Goal: Task Accomplishment & Management: Manage account settings

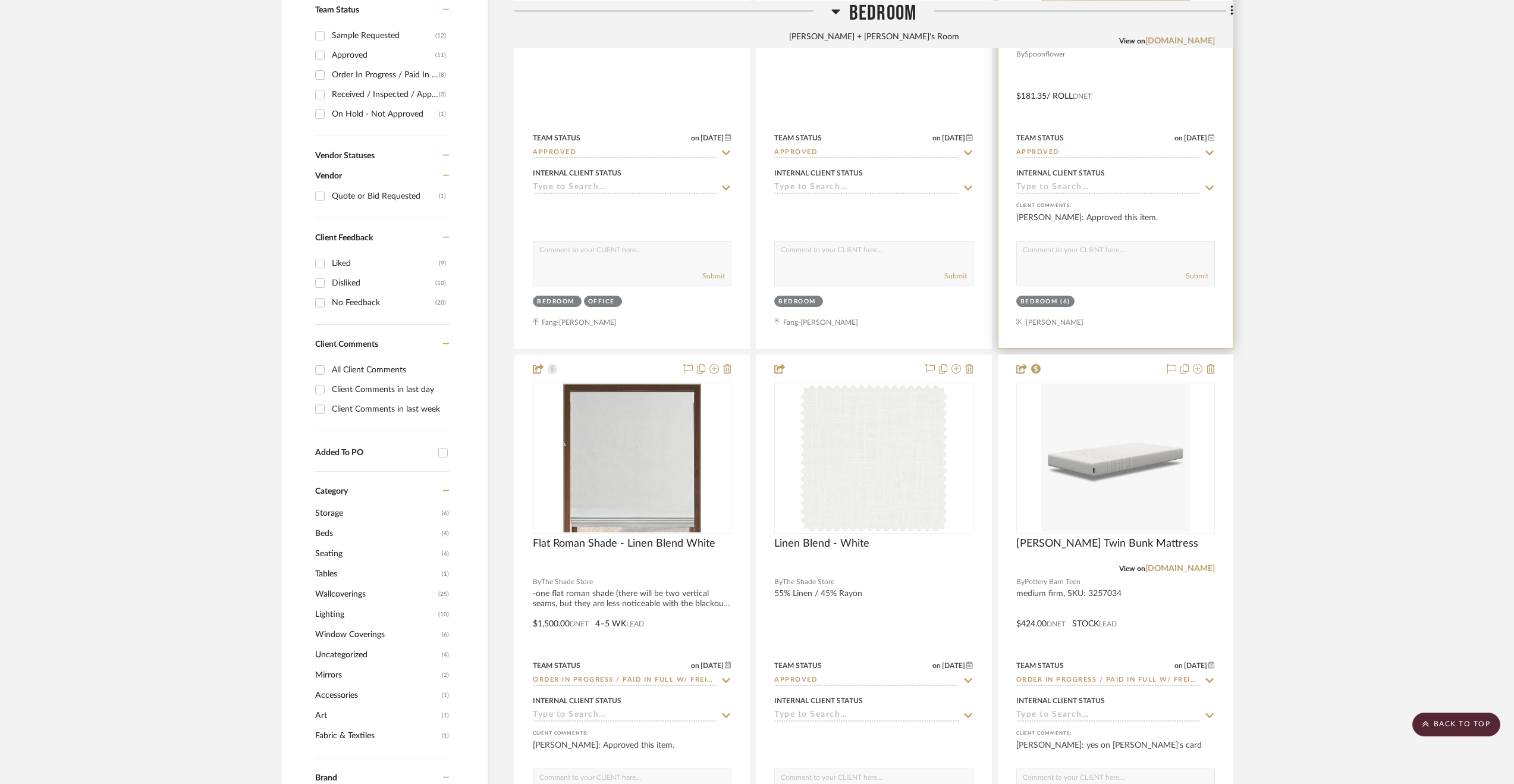
drag, startPoint x: 1424, startPoint y: 165, endPoint x: 1073, endPoint y: 81, distance: 360.9
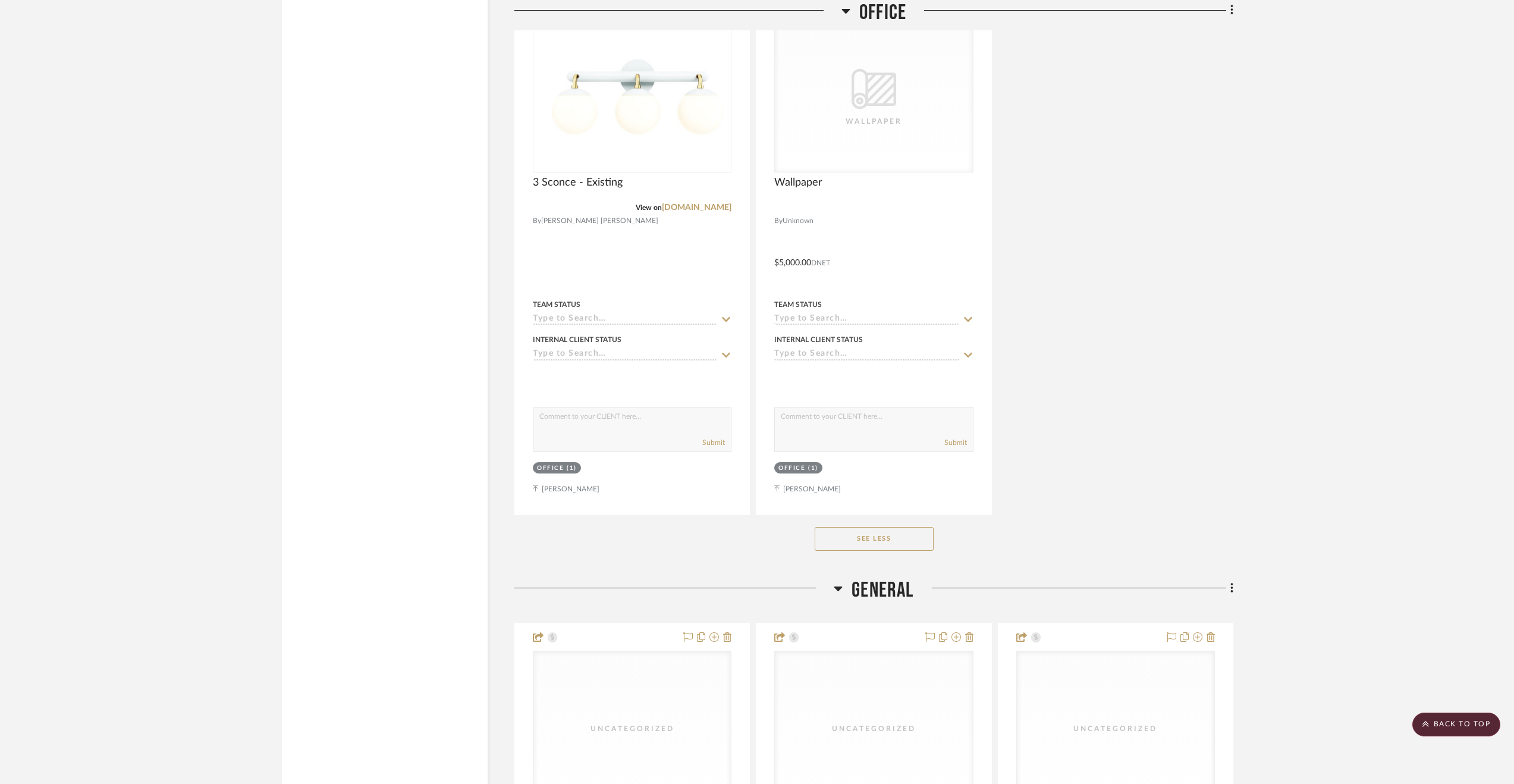
click at [873, 591] on span "General" at bounding box center [883, 590] width 62 height 26
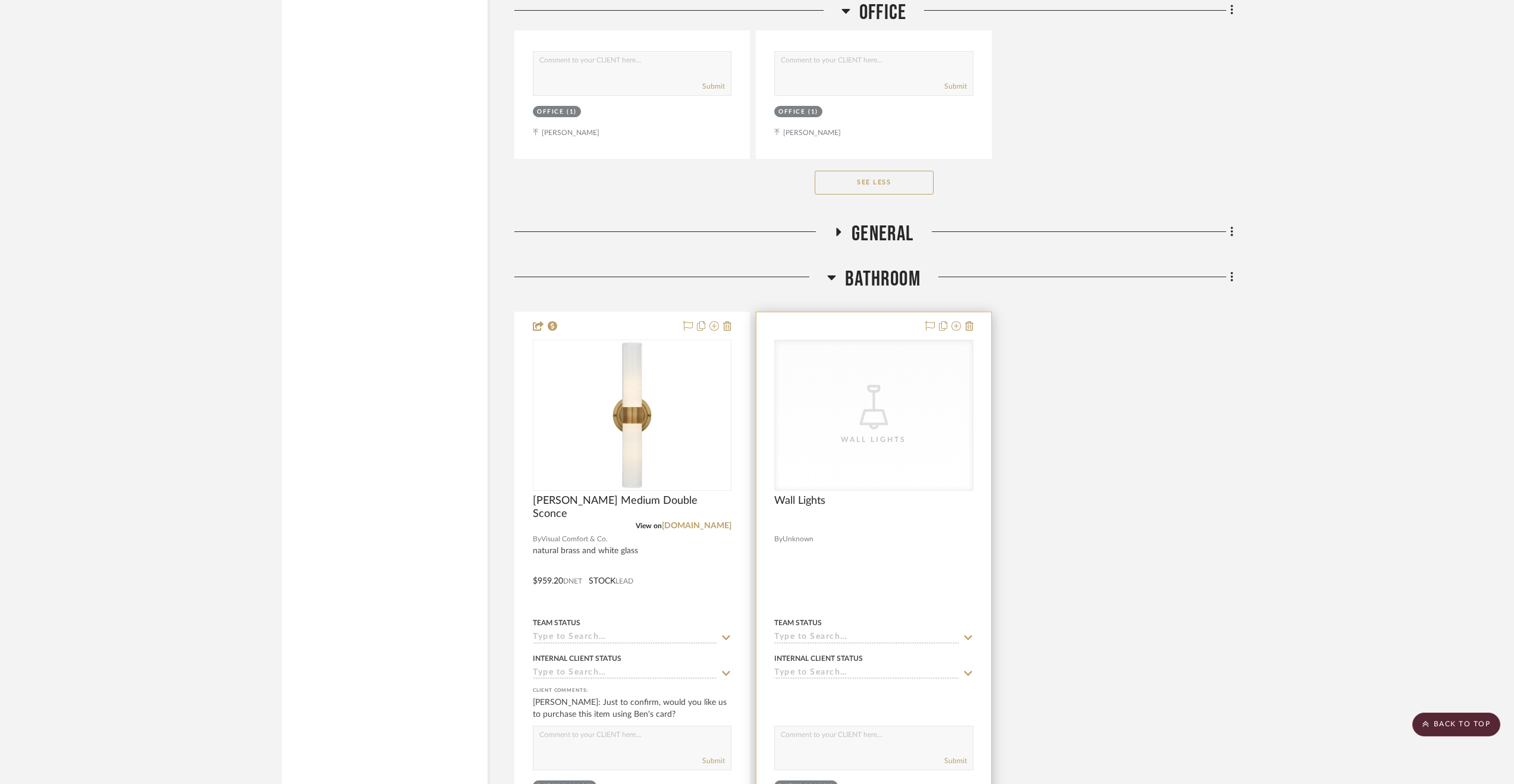
scroll to position [4519, 0]
click at [617, 636] on input at bounding box center [625, 637] width 185 height 12
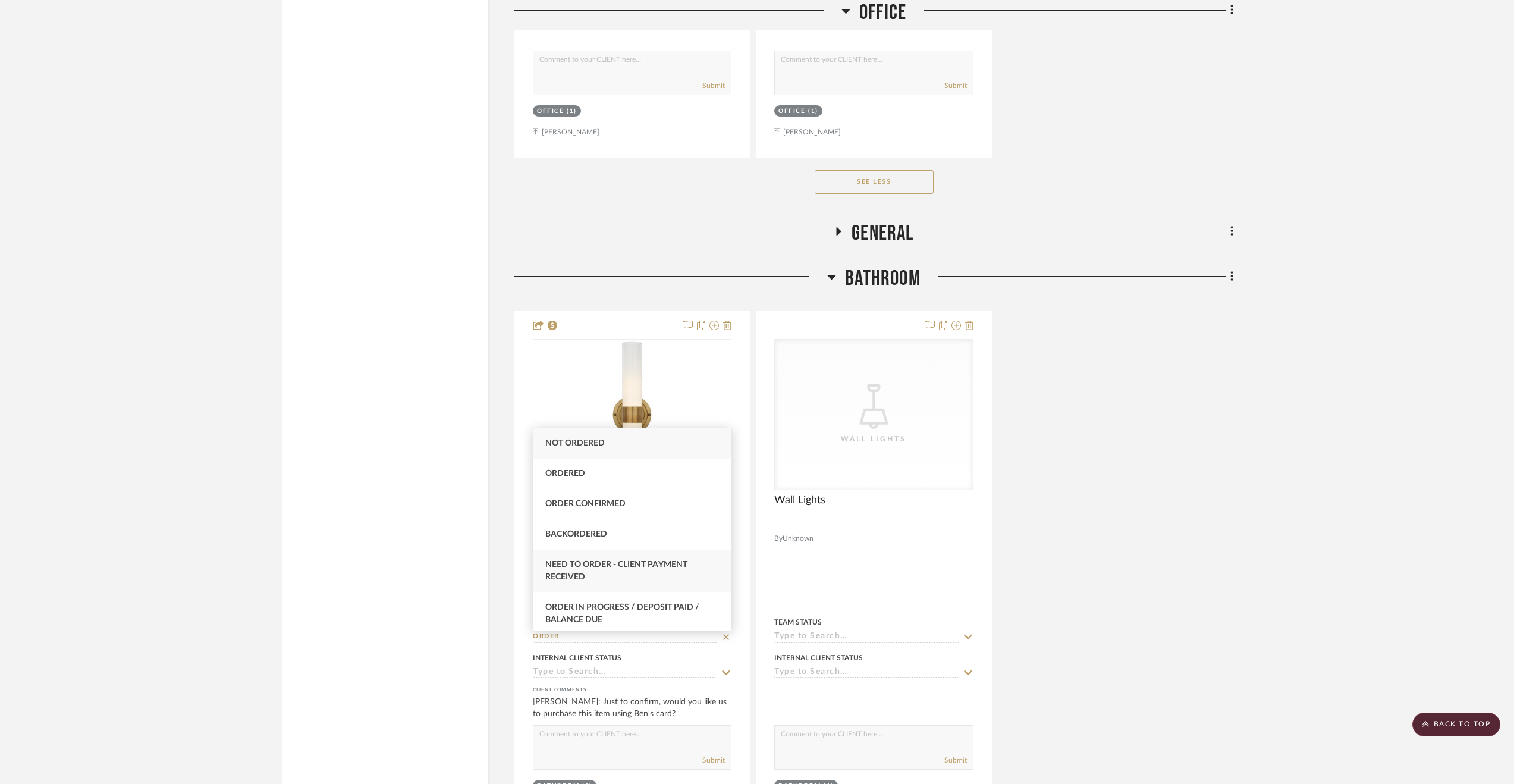
scroll to position [119, 0]
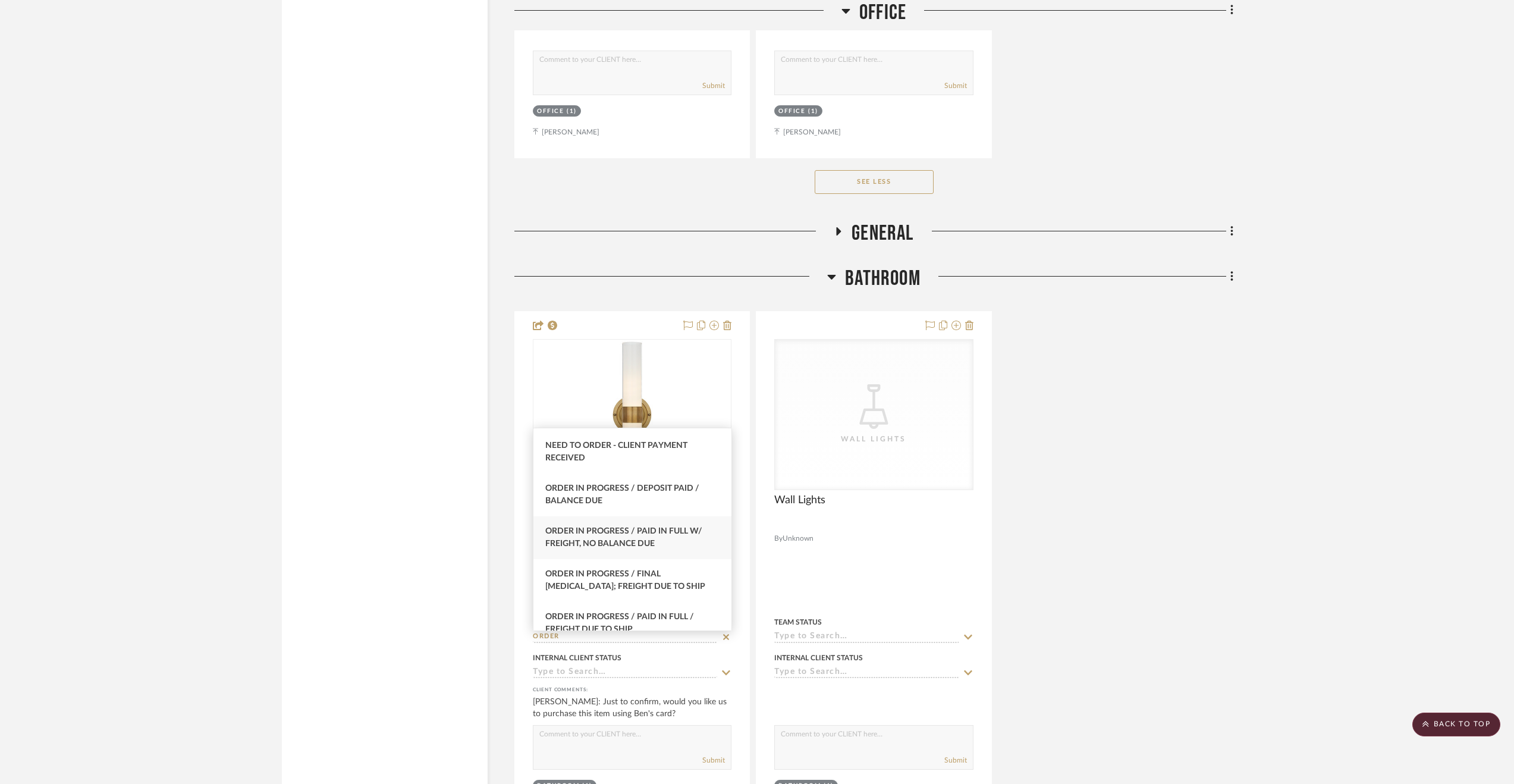
type input "ORDER"
click at [690, 529] on span "Order In Progress / Paid In Full w/ Freight, No Balance due" at bounding box center [624, 537] width 157 height 21
type input "[DATE]"
type input "Order In Progress / Paid In Full w/ Freight, No Balance due"
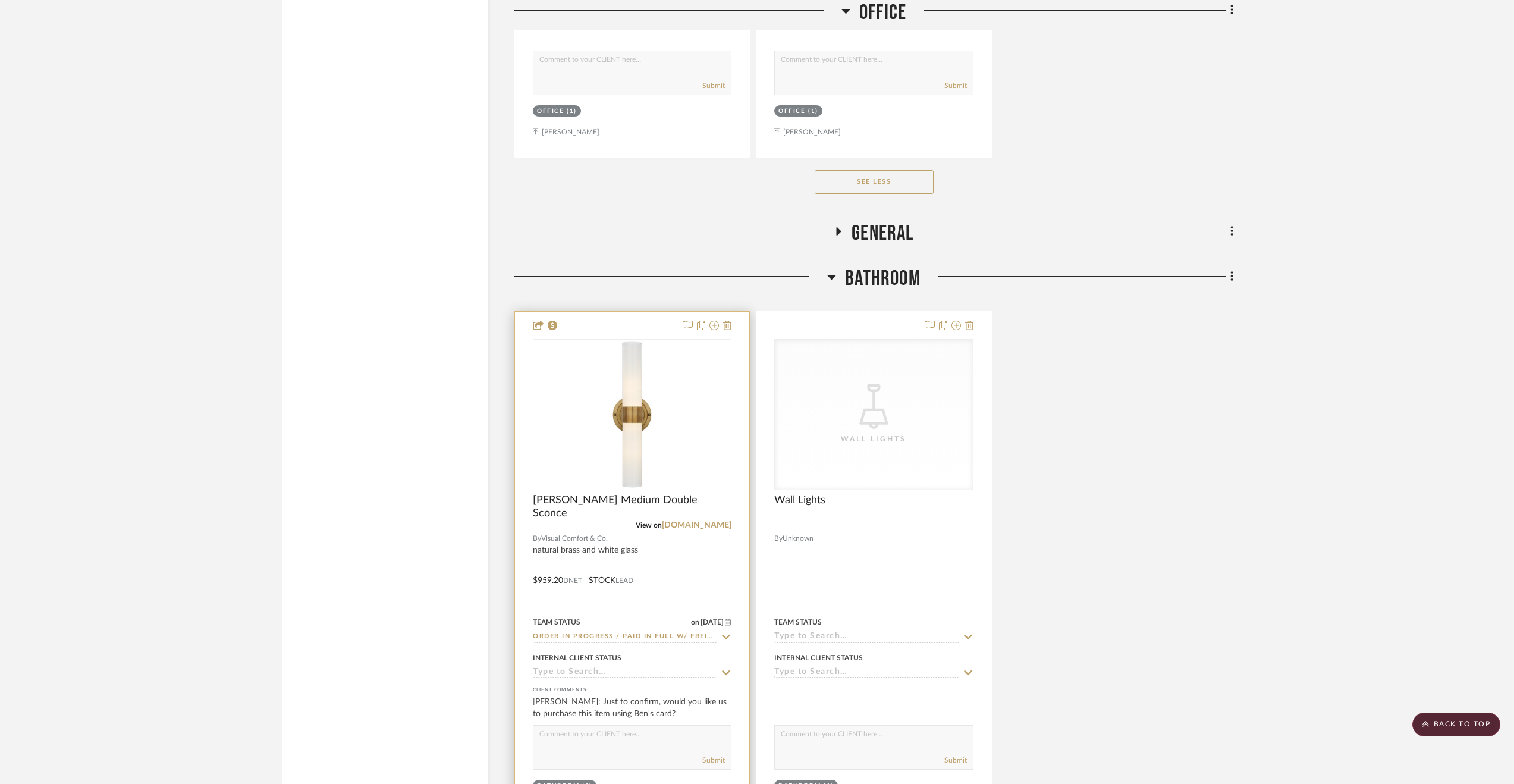
click at [683, 580] on div at bounding box center [632, 572] width 234 height 520
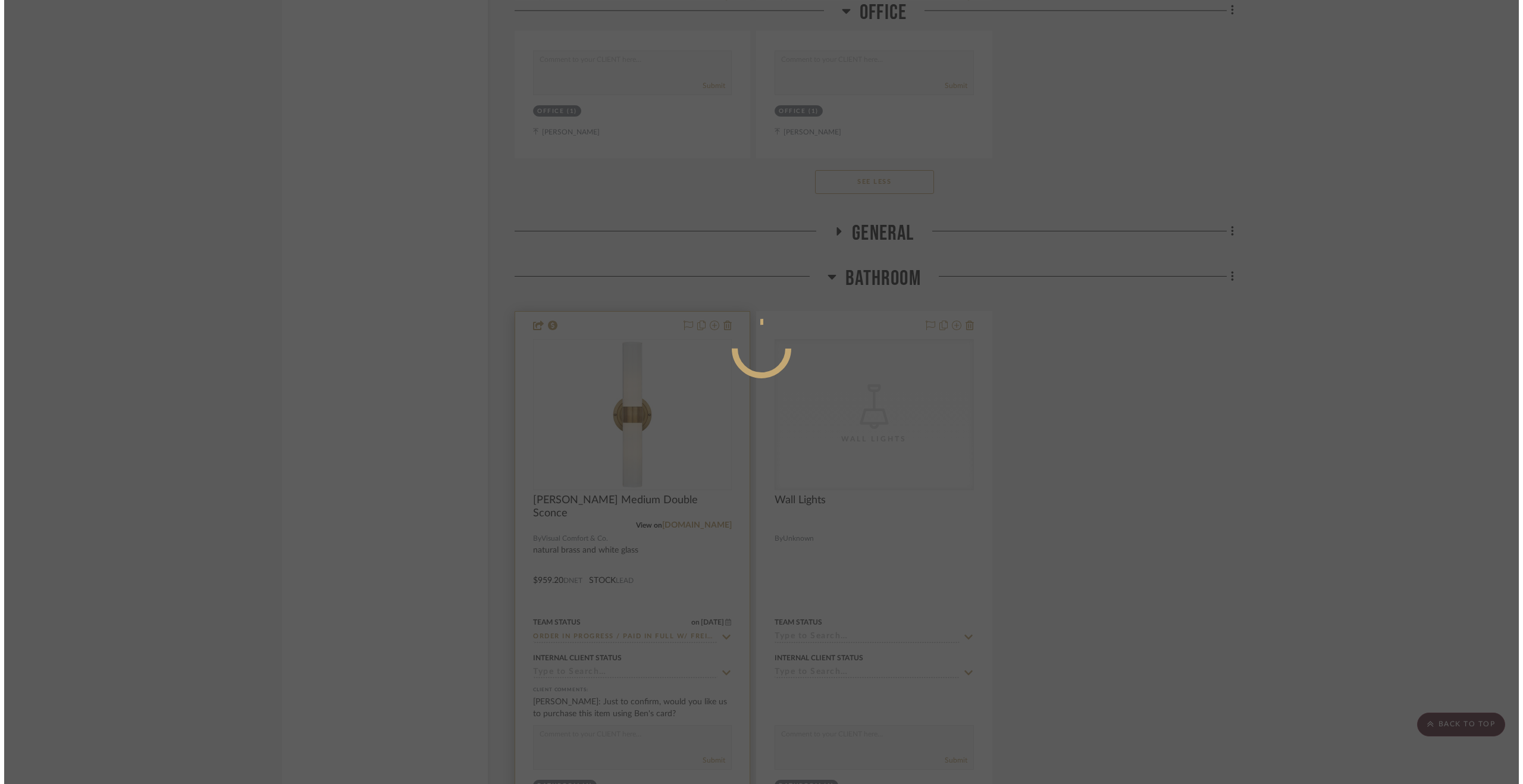
scroll to position [0, 0]
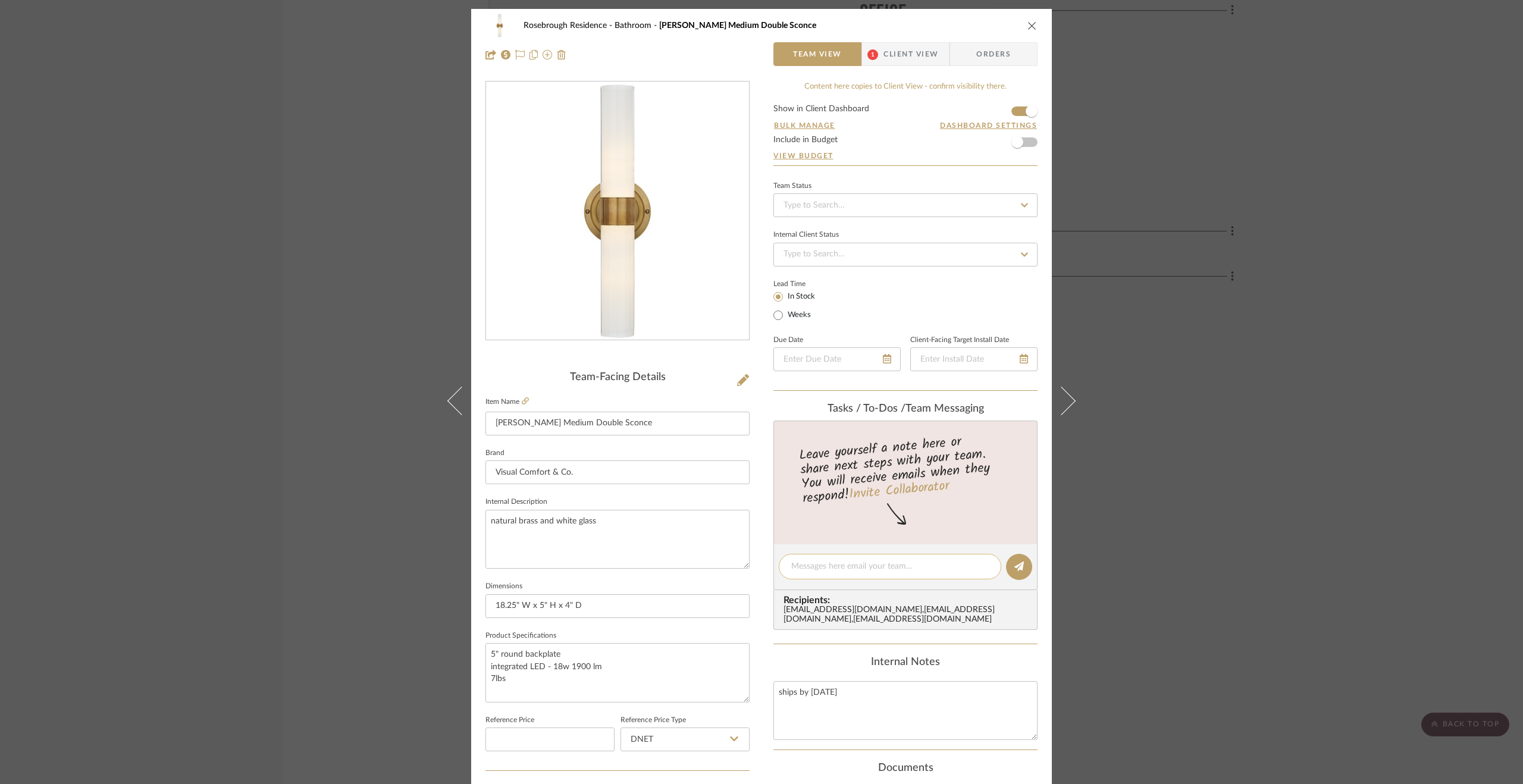
click at [812, 565] on textarea at bounding box center [890, 566] width 198 height 12
type textarea "o"
type textarea "Order paid in full using clients CC [DATE]."
click at [1015, 564] on icon at bounding box center [1019, 566] width 9 height 9
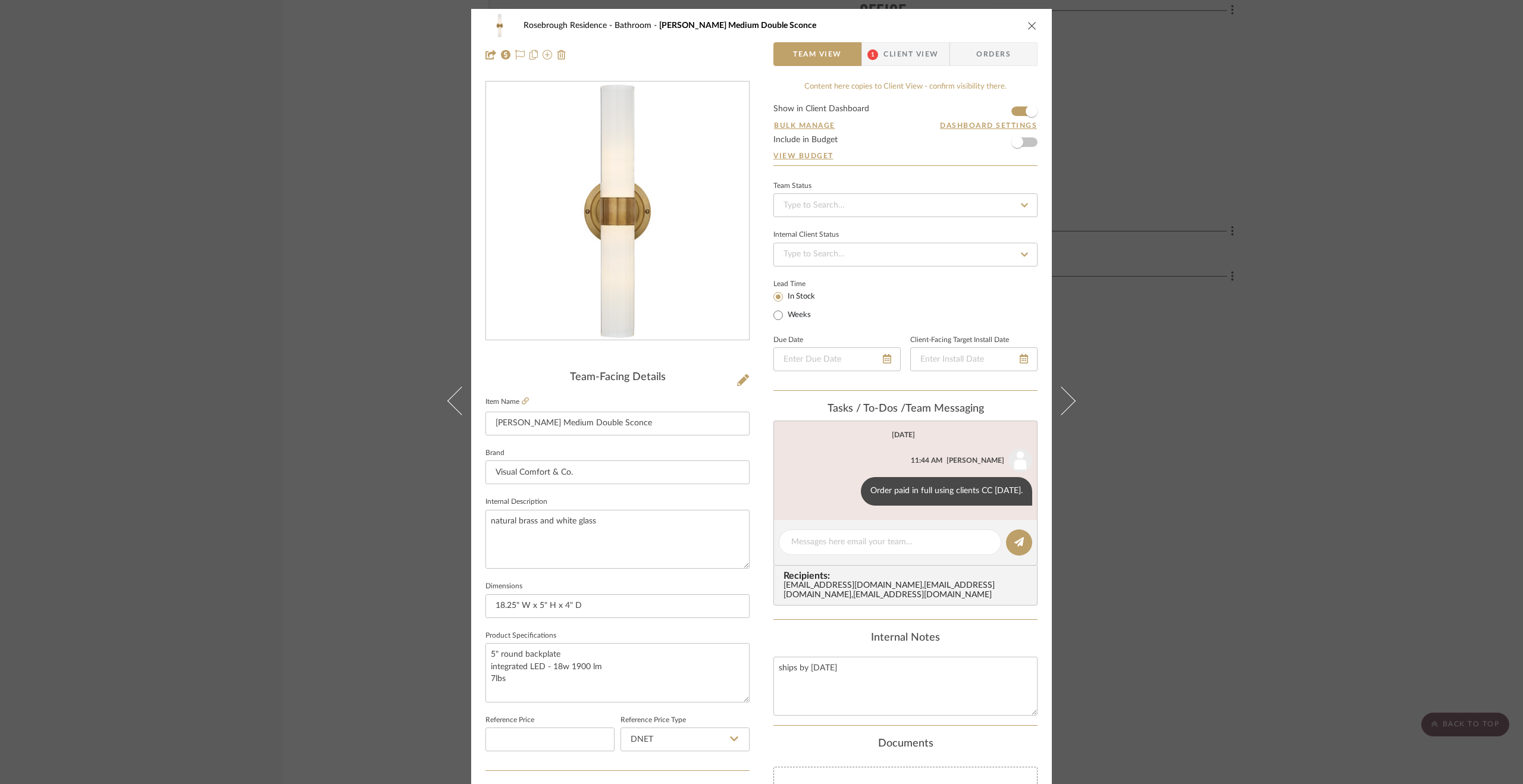
click at [1292, 574] on div "Rosebrough Residence Bathroom [PERSON_NAME] Medium Double Sconce Team View 1 Cl…" at bounding box center [761, 392] width 1523 height 784
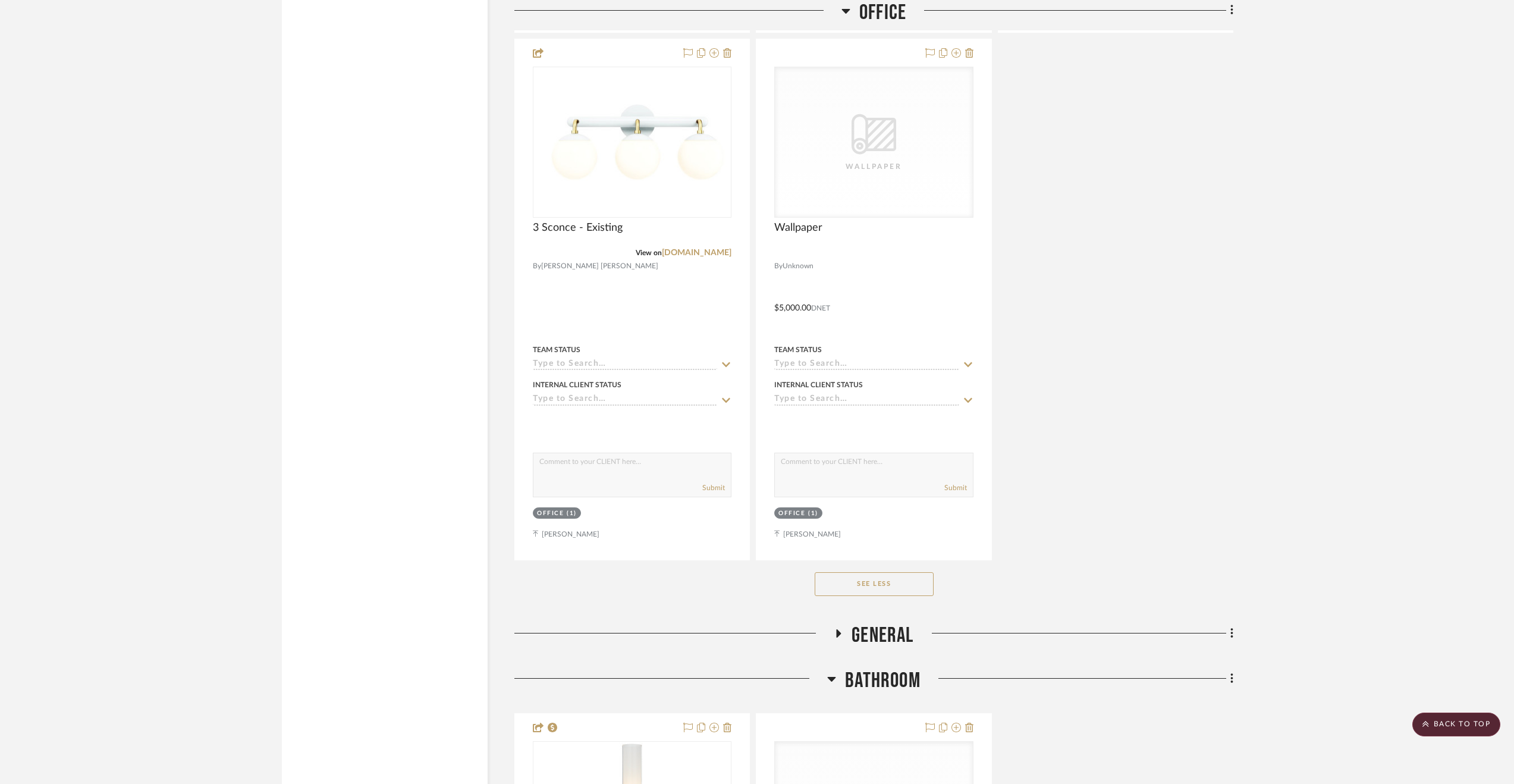
scroll to position [4103, 0]
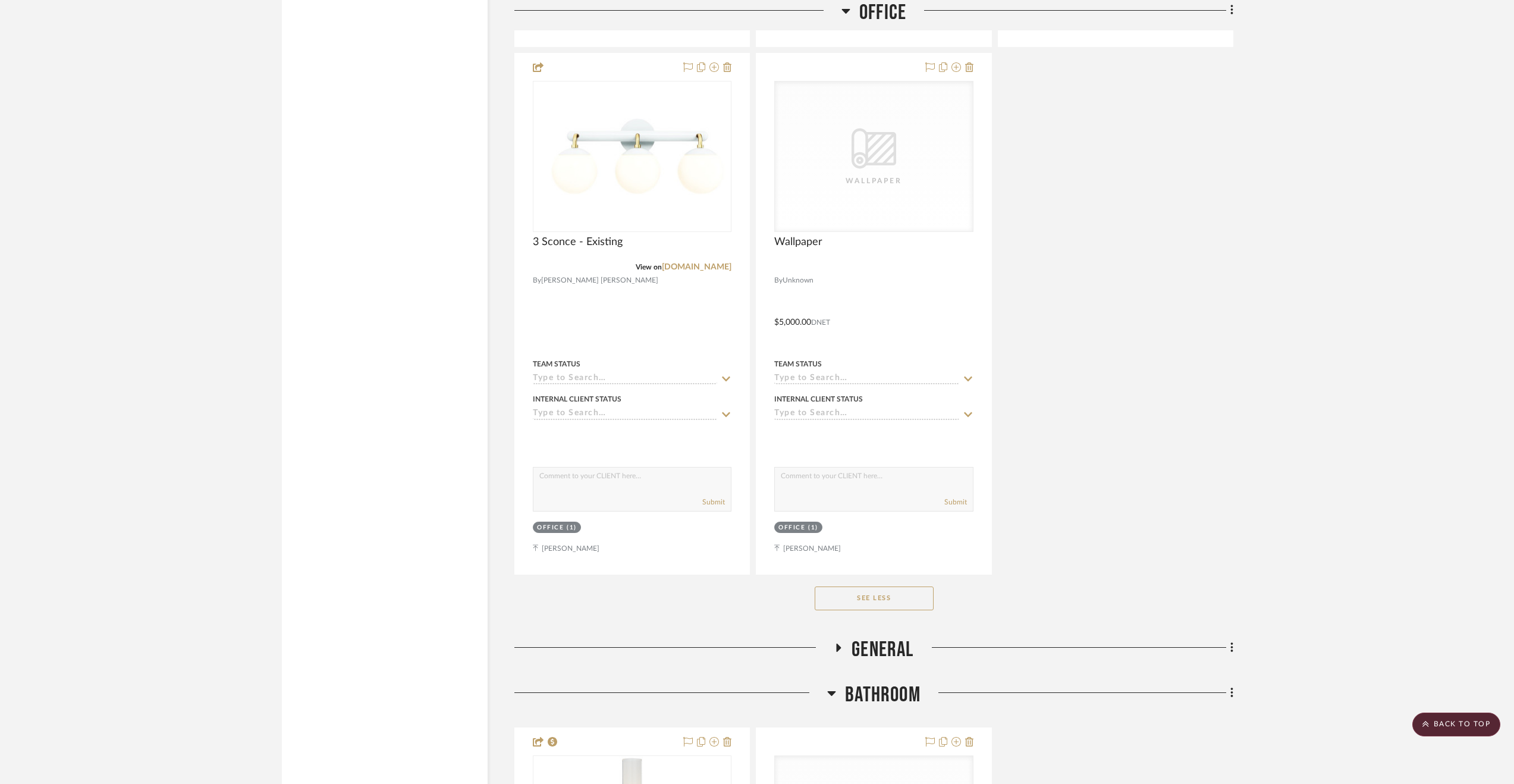
click at [869, 698] on span "Bathroom" at bounding box center [883, 695] width 75 height 26
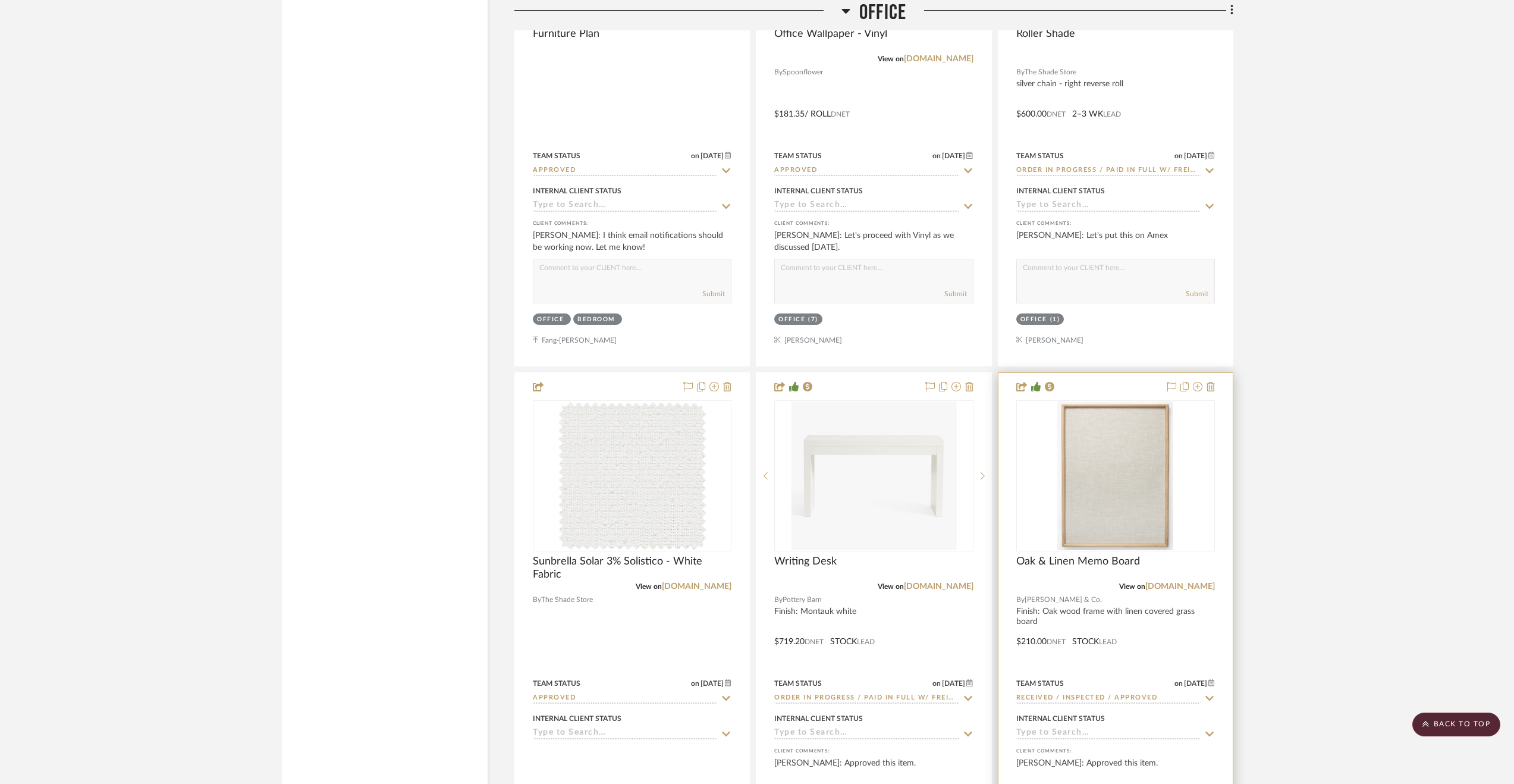
scroll to position [2676, 0]
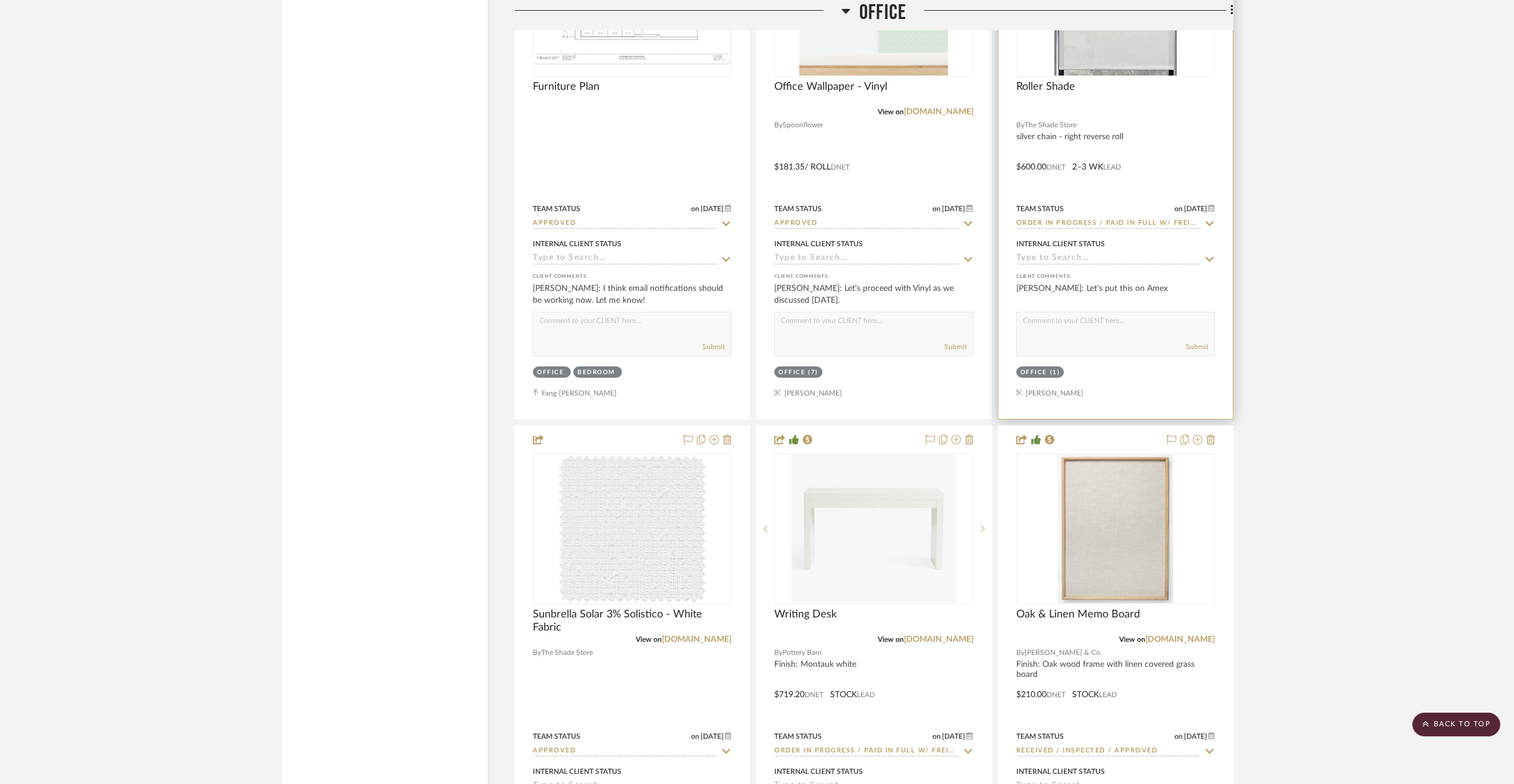
click at [1180, 152] on div at bounding box center [1115, 158] width 234 height 520
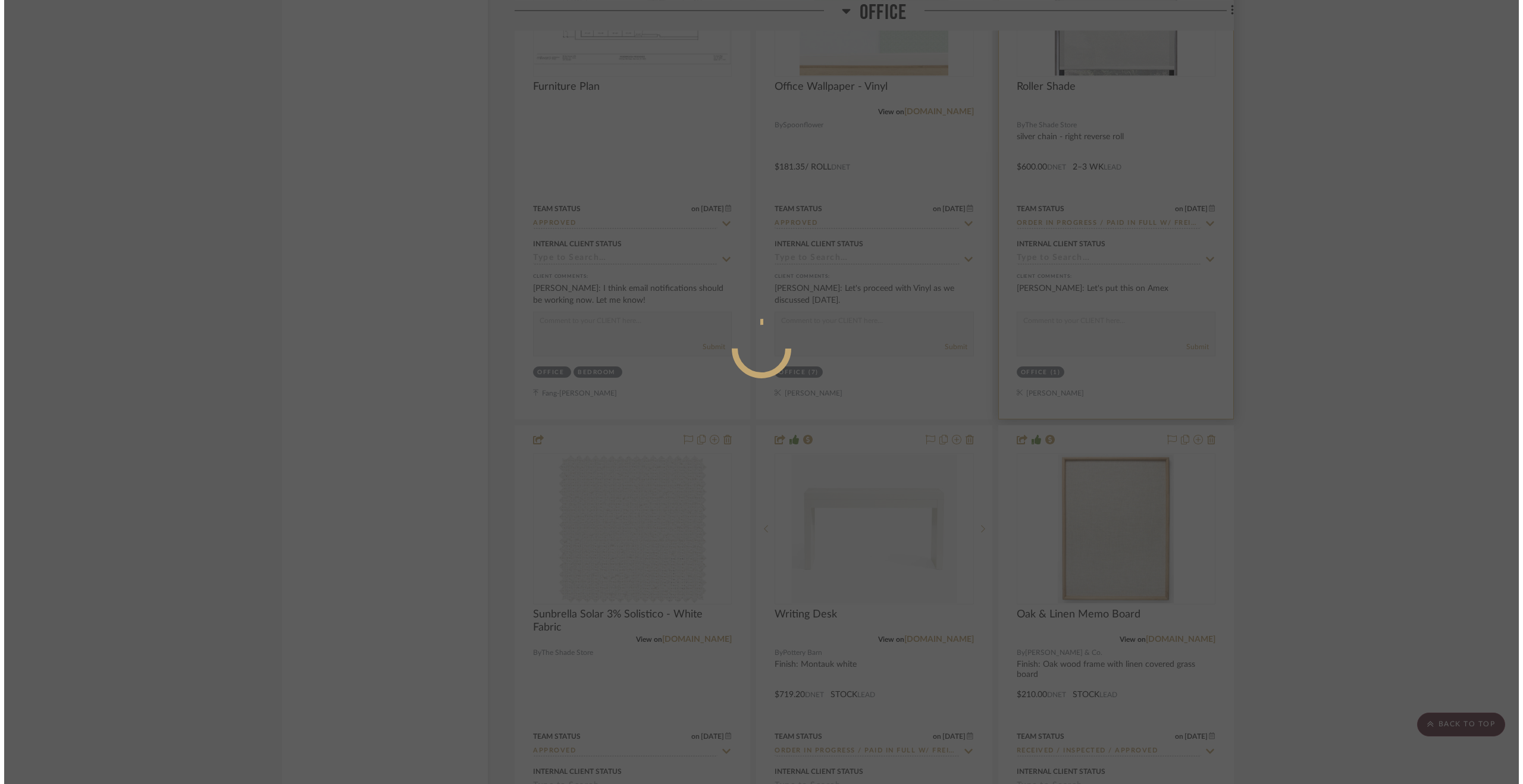
scroll to position [0, 0]
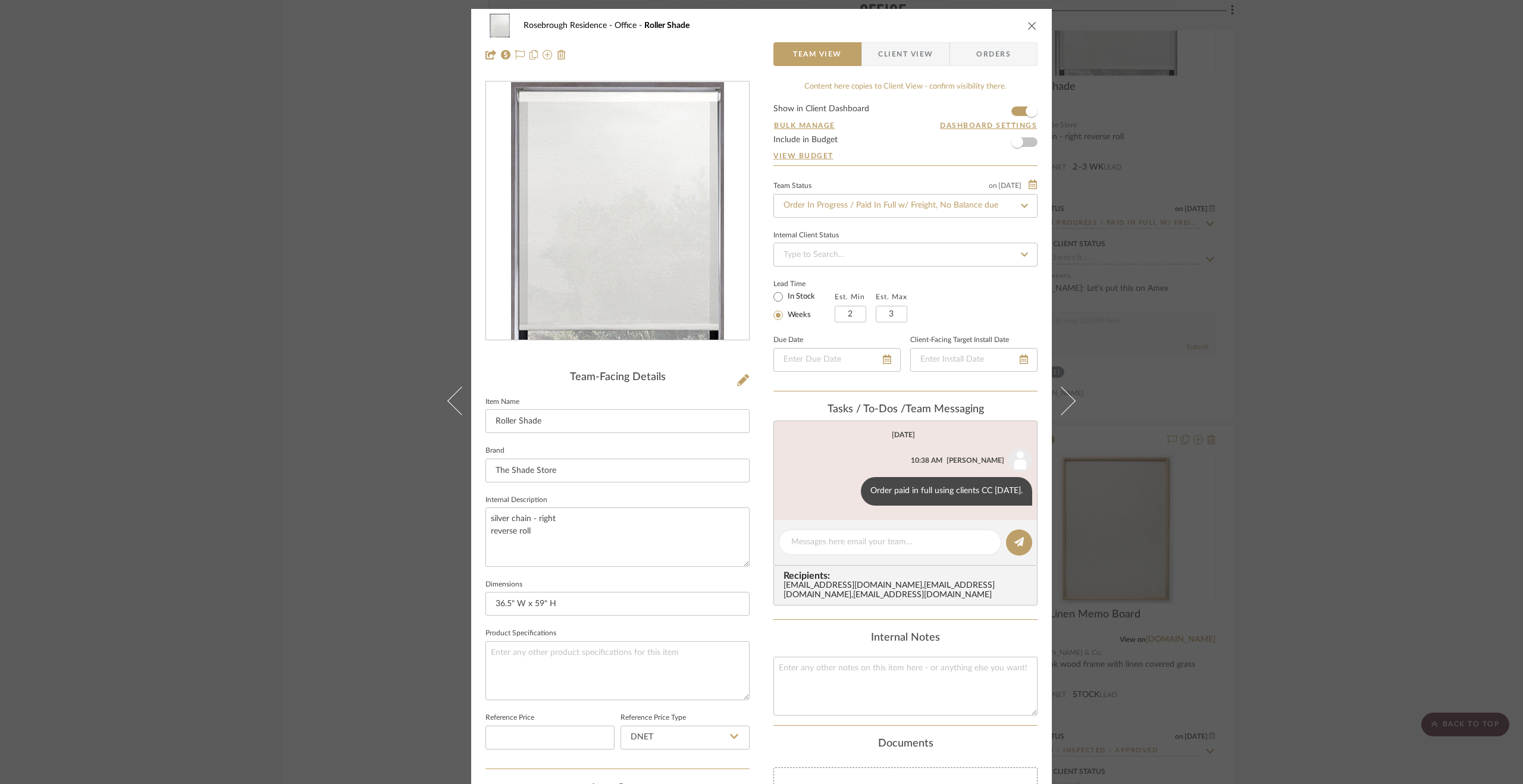
click at [1276, 451] on div "Rosebrough Residence Office Roller Shade Team View Client View Orders Team-Faci…" at bounding box center [761, 392] width 1523 height 784
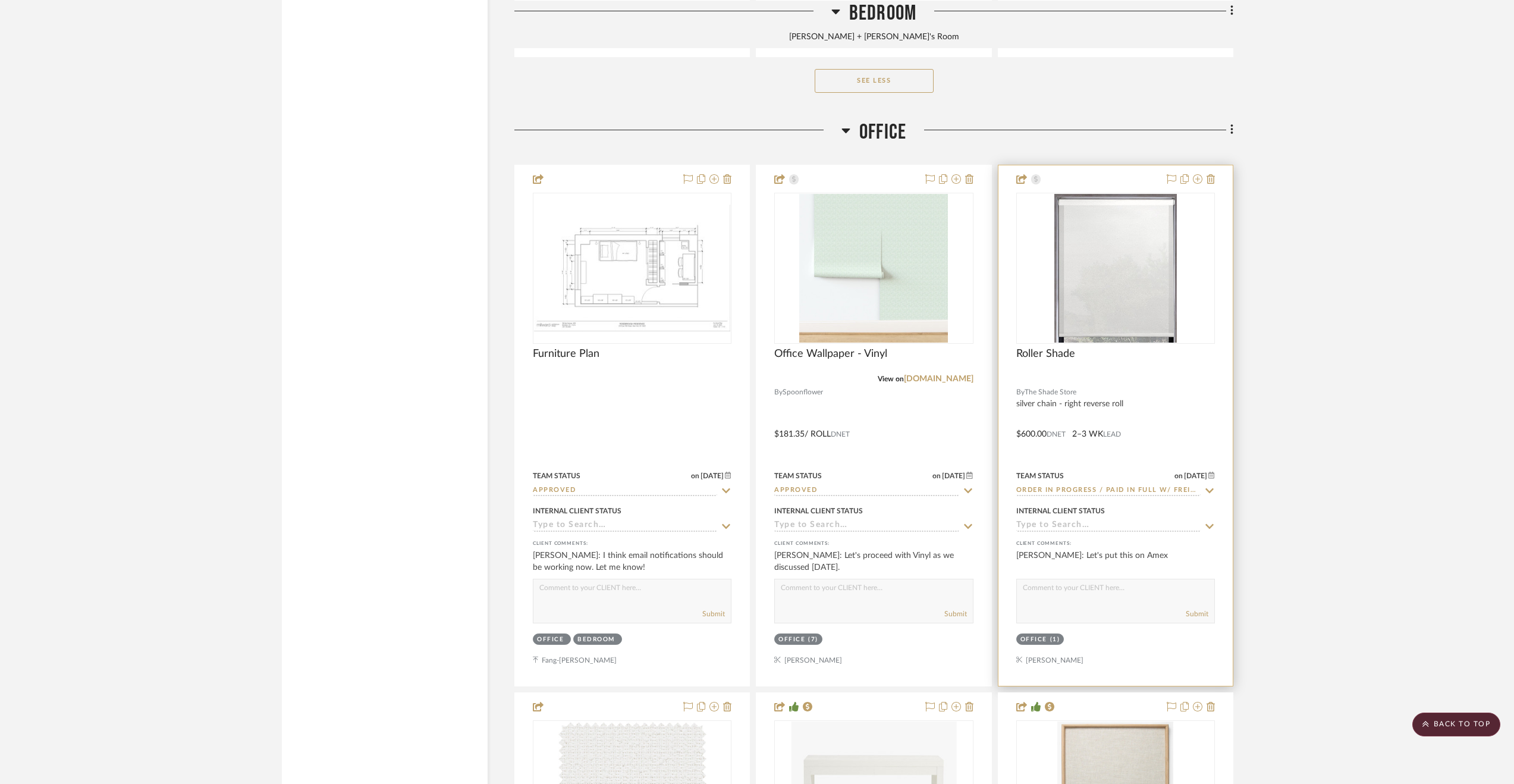
scroll to position [2260, 0]
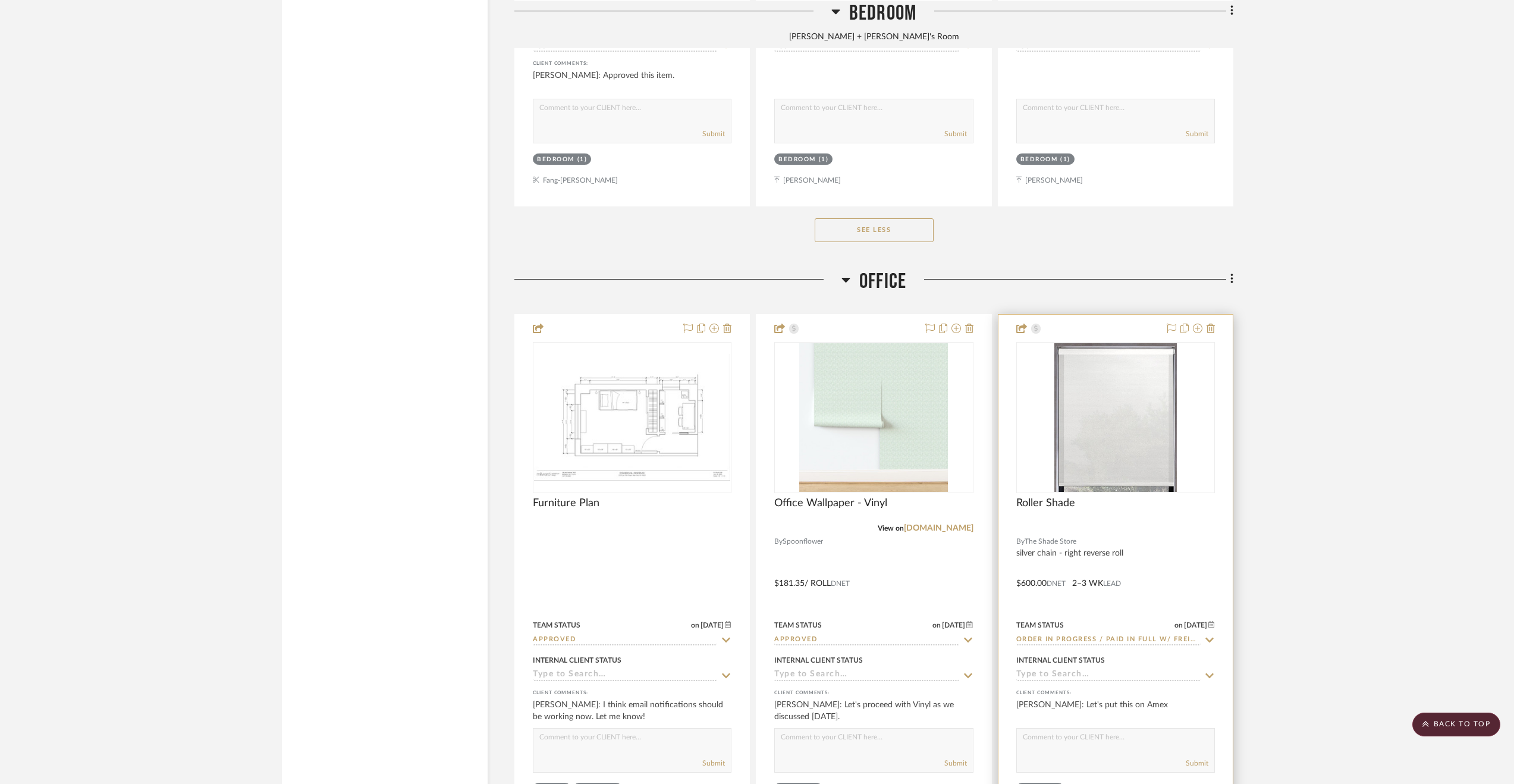
click at [1199, 533] on div at bounding box center [1115, 528] width 199 height 11
click at [1212, 585] on div at bounding box center [1115, 575] width 234 height 520
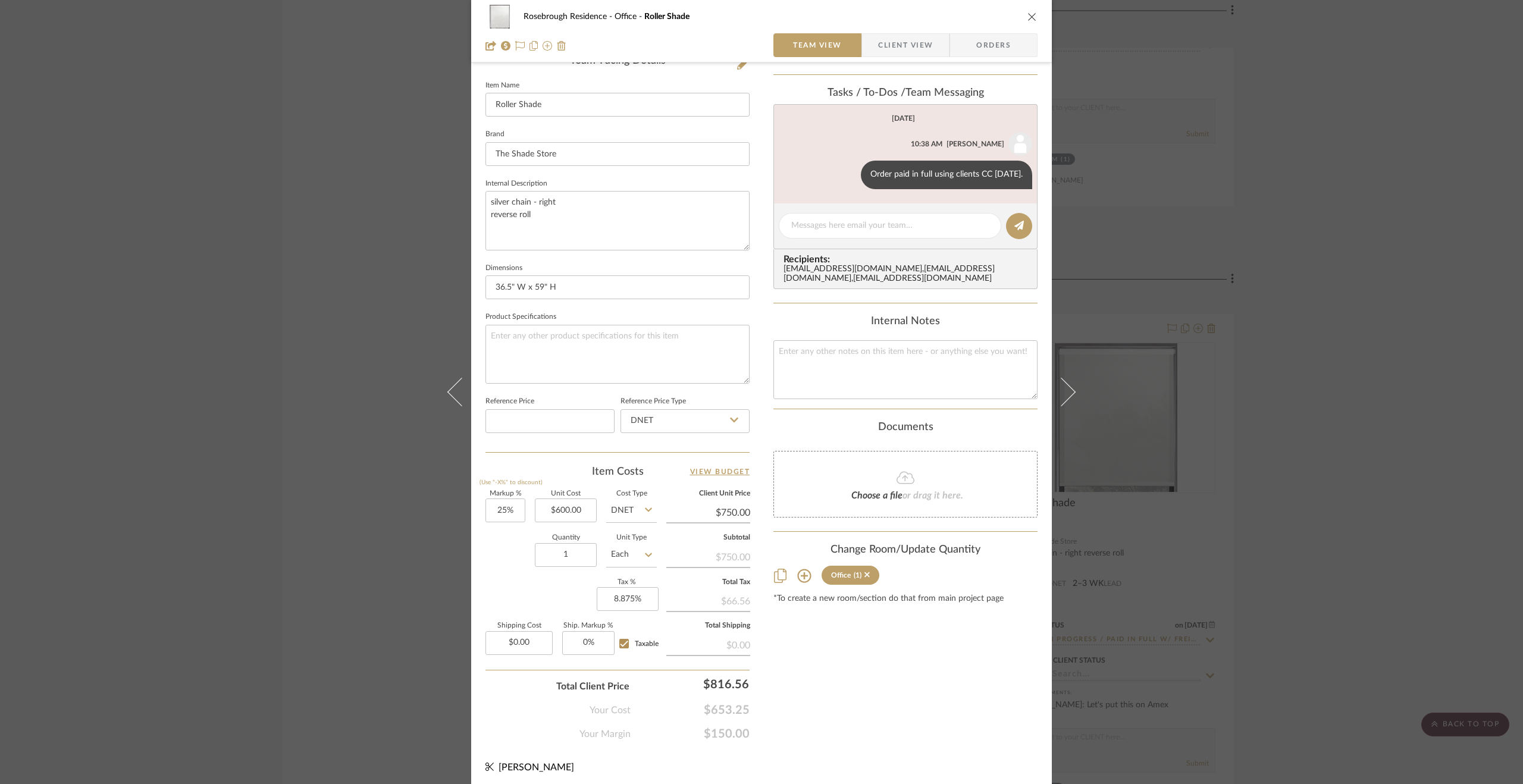
scroll to position [319, 0]
click at [1297, 548] on div "Rosebrough Residence Office Roller Shade Team View Client View Orders Team-Faci…" at bounding box center [761, 392] width 1523 height 784
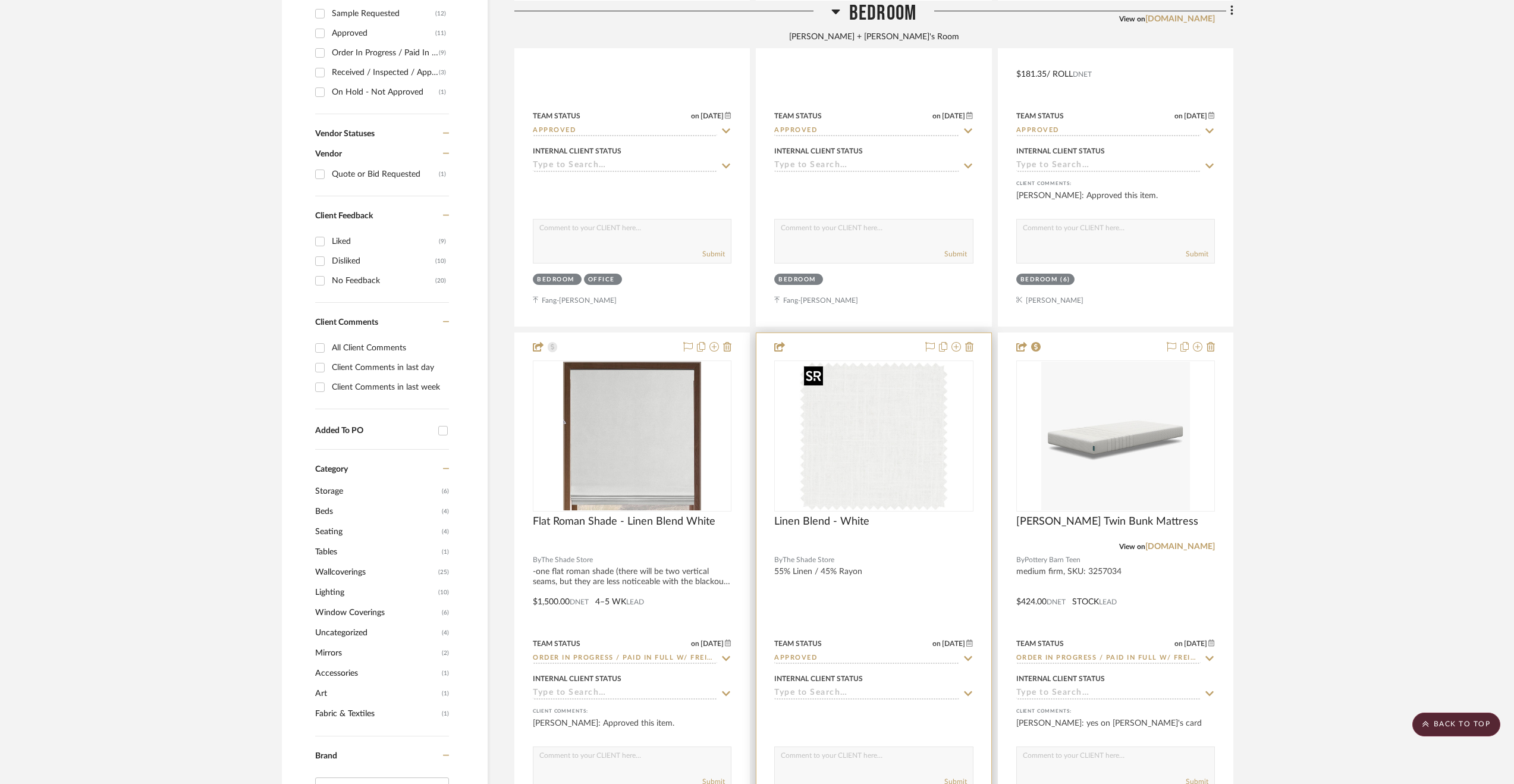
scroll to position [535, 0]
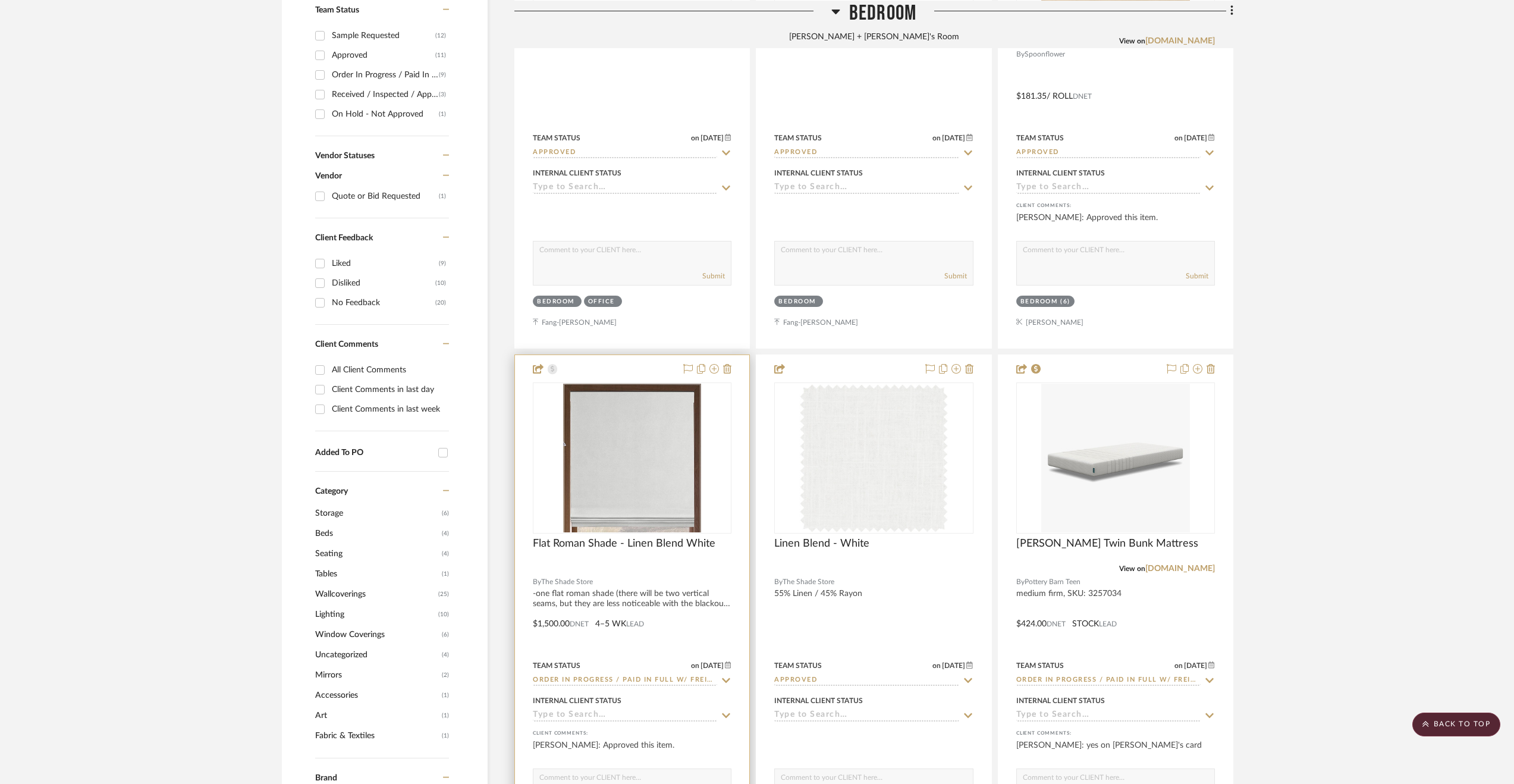
click at [696, 562] on div "Flat Roman Shade - Linen Blend White" at bounding box center [632, 550] width 199 height 26
click at [695, 572] on div at bounding box center [632, 568] width 199 height 11
click at [738, 585] on div at bounding box center [632, 615] width 234 height 520
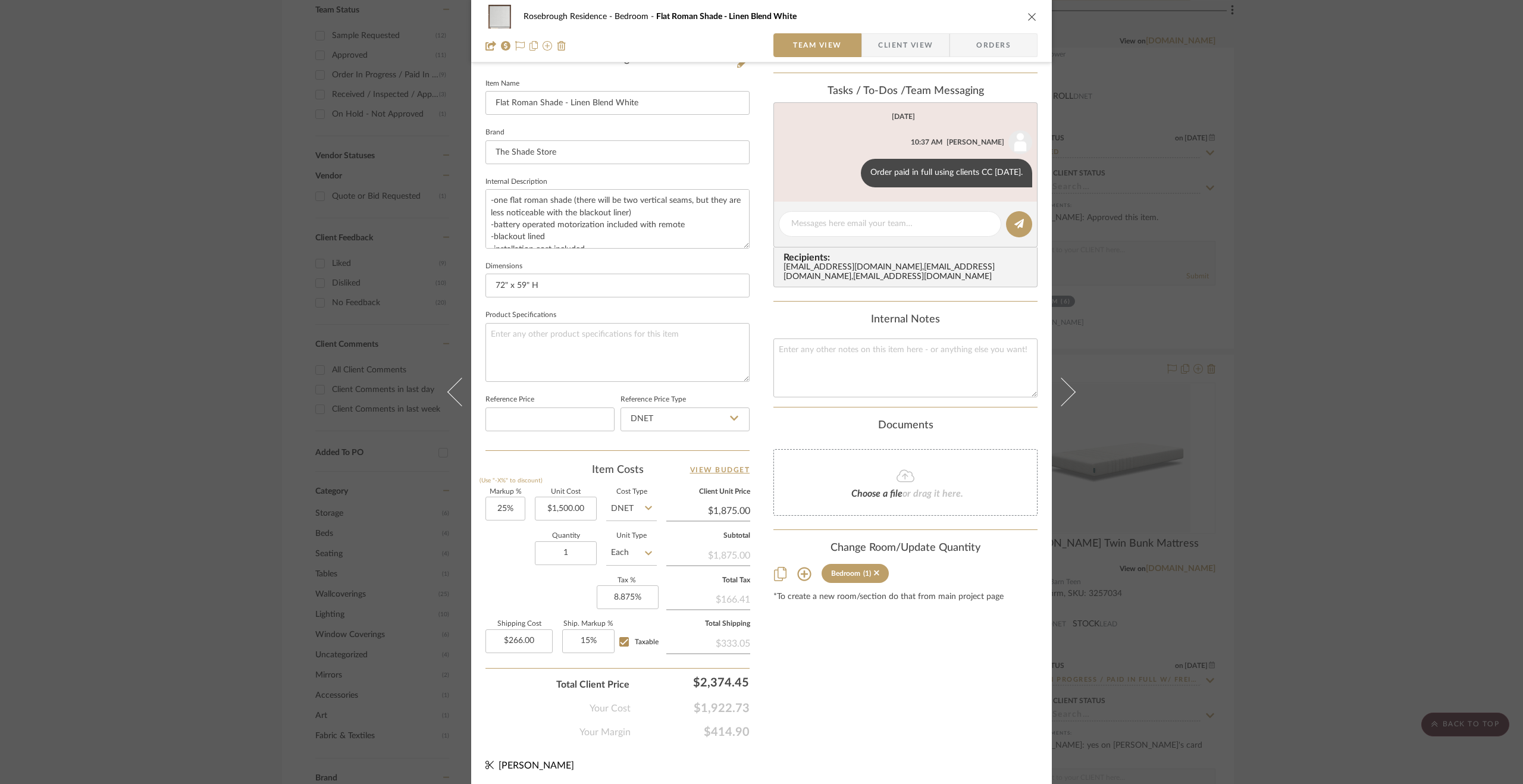
scroll to position [319, 0]
click at [1413, 471] on div "Rosebrough Residence Bedroom Flat Roman Shade - Linen Blend White Team View Cli…" at bounding box center [761, 392] width 1523 height 784
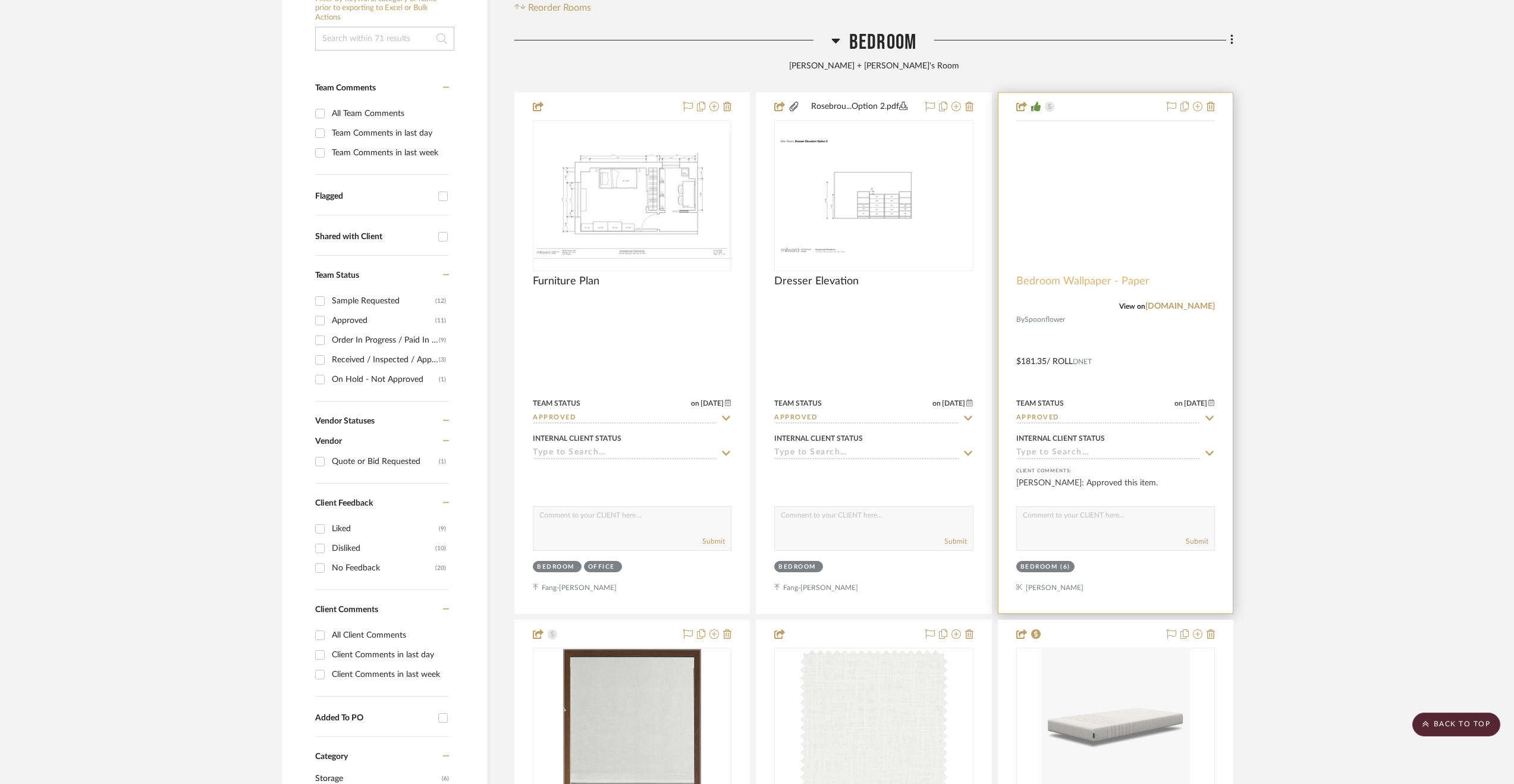
scroll to position [119, 0]
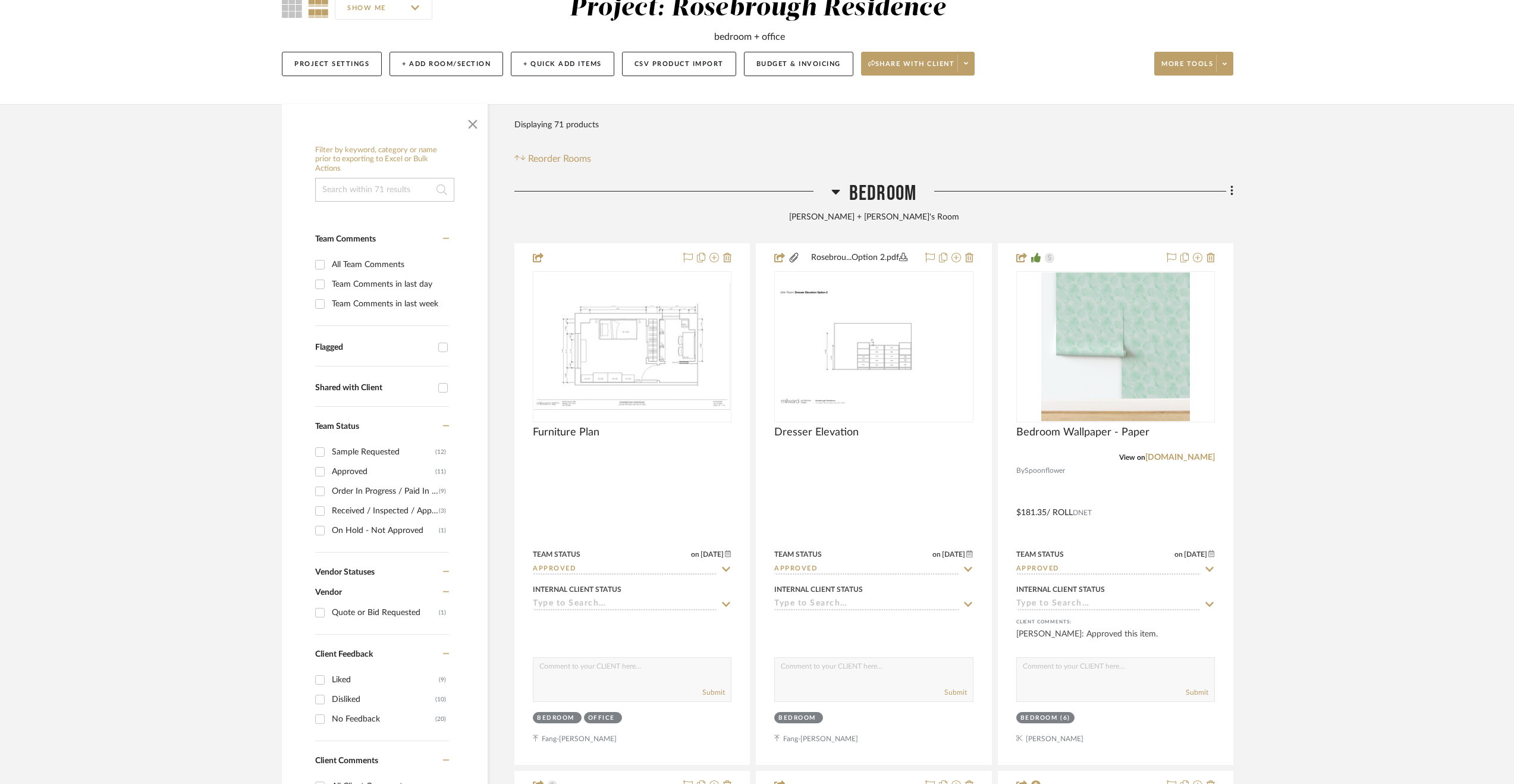
click at [878, 187] on span "Bedroom" at bounding box center [883, 193] width 67 height 26
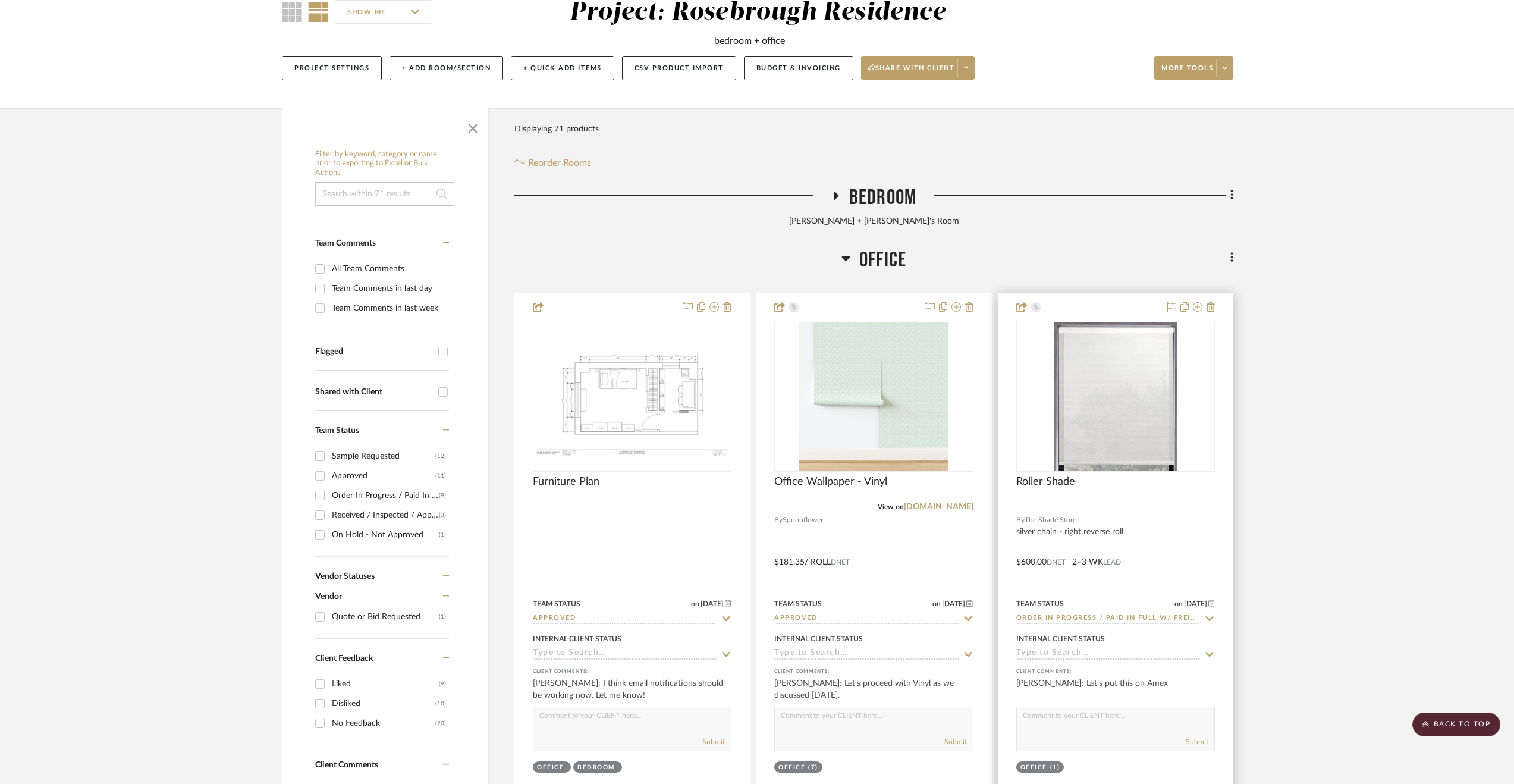
scroll to position [60, 0]
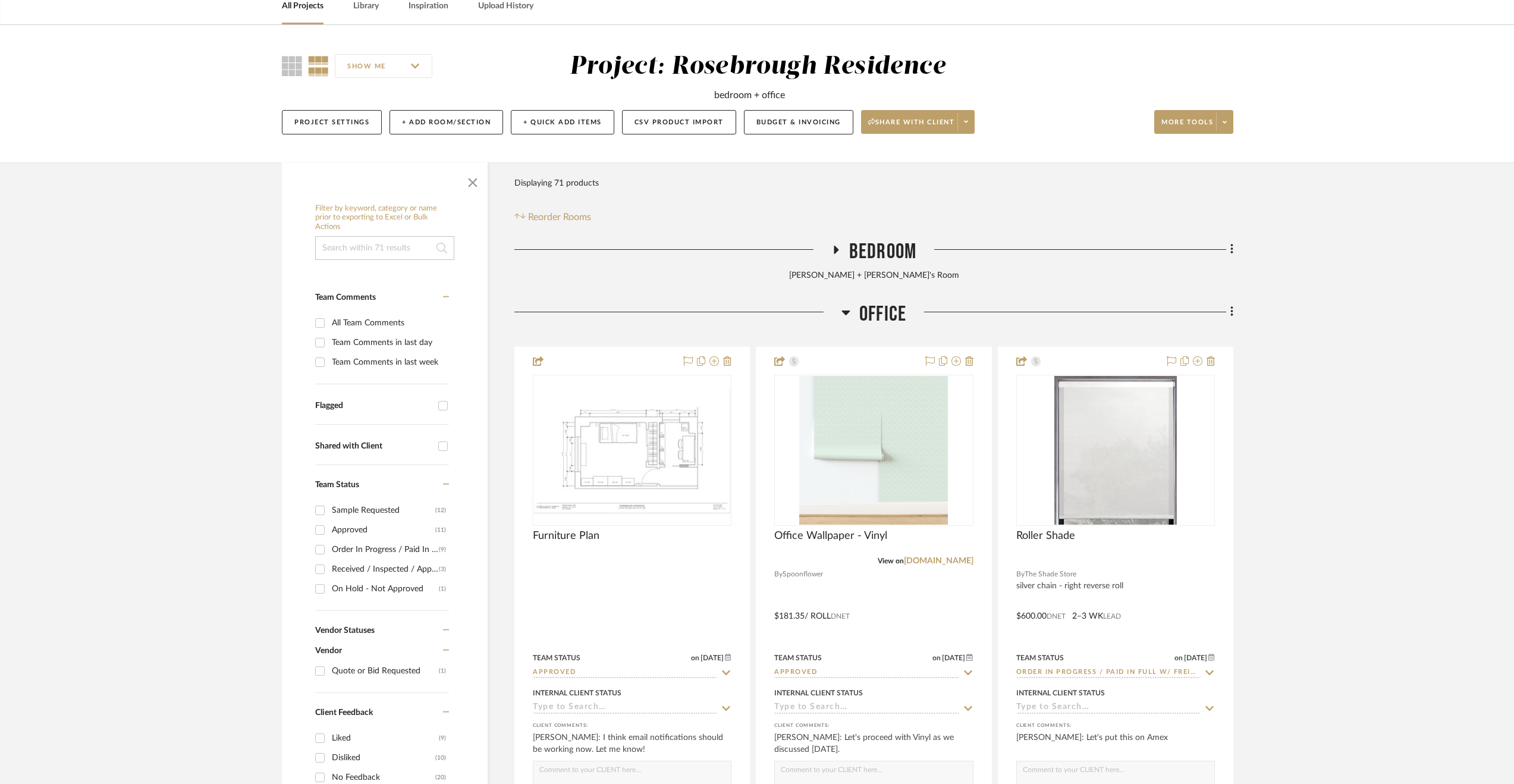
click at [878, 247] on span "Bedroom" at bounding box center [883, 251] width 67 height 26
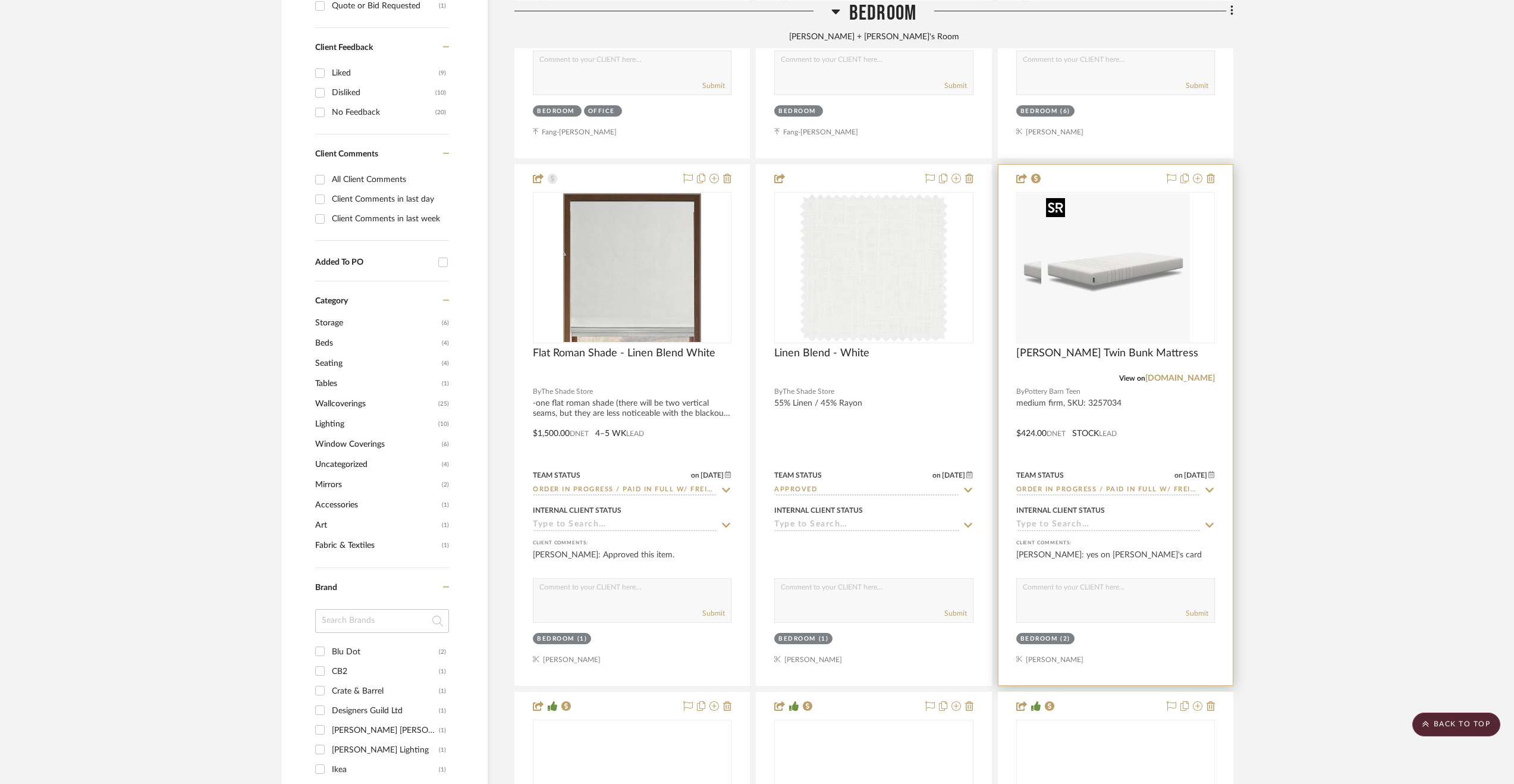
scroll to position [834, 0]
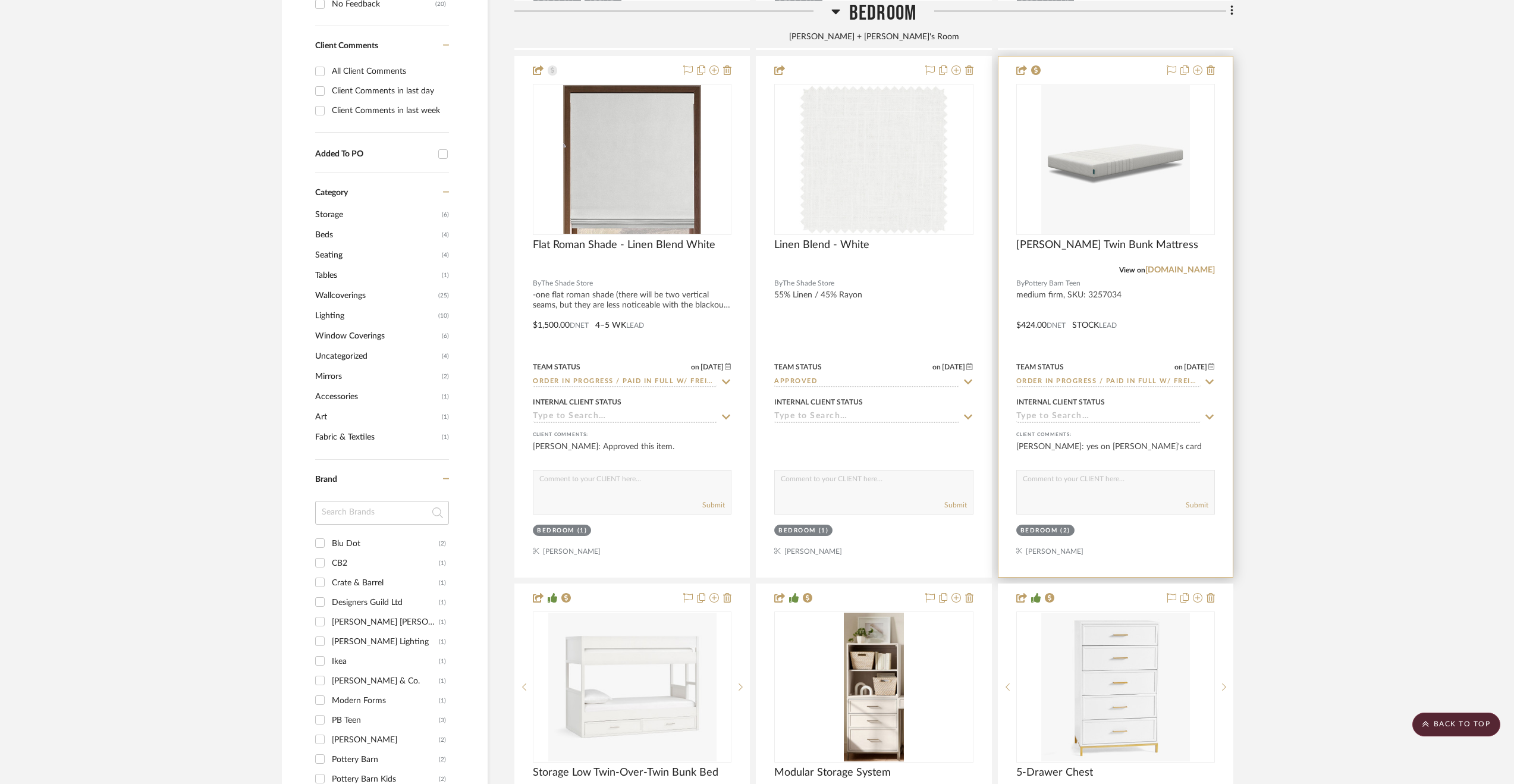
click at [1148, 309] on div at bounding box center [1115, 316] width 234 height 520
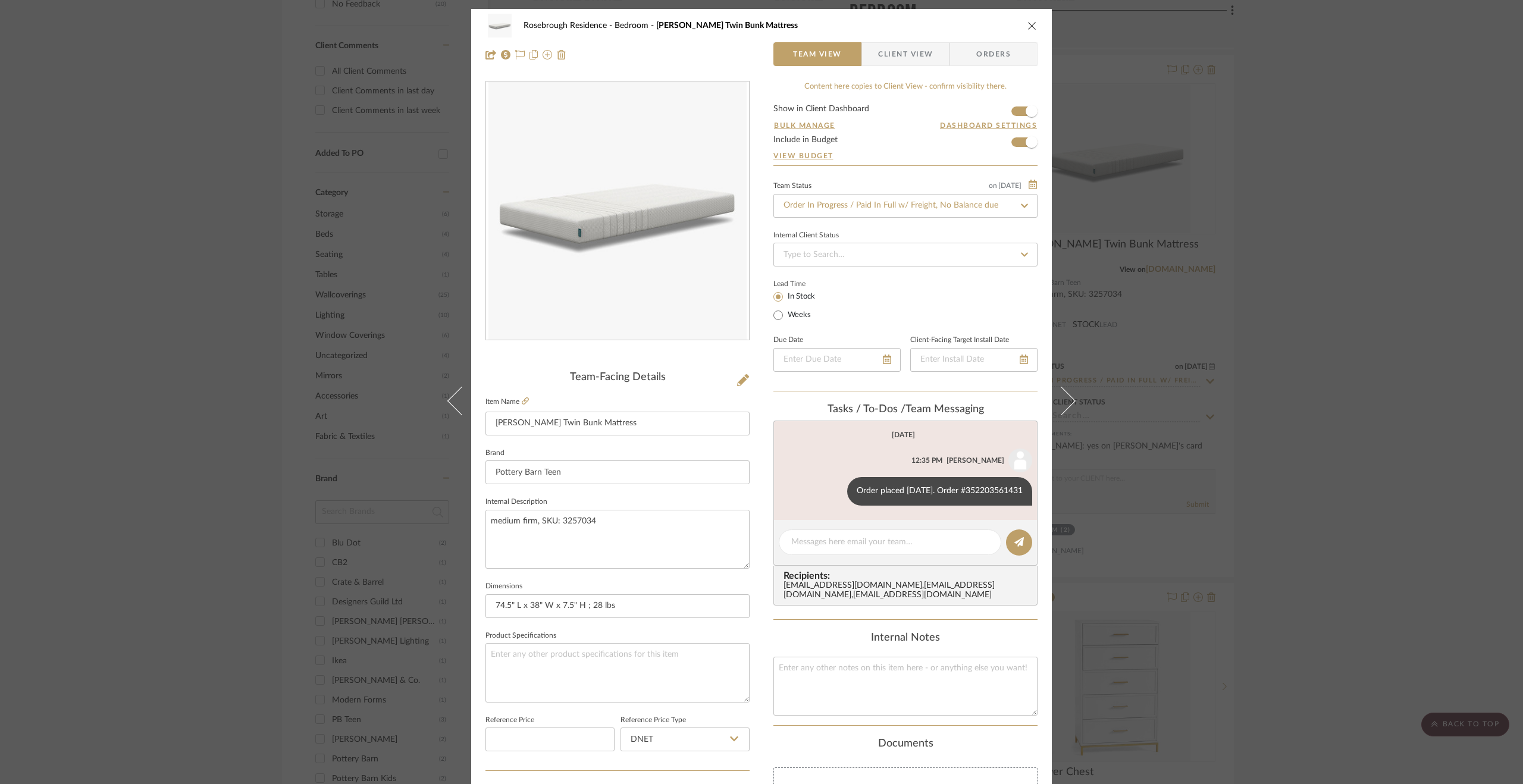
scroll to position [238, 0]
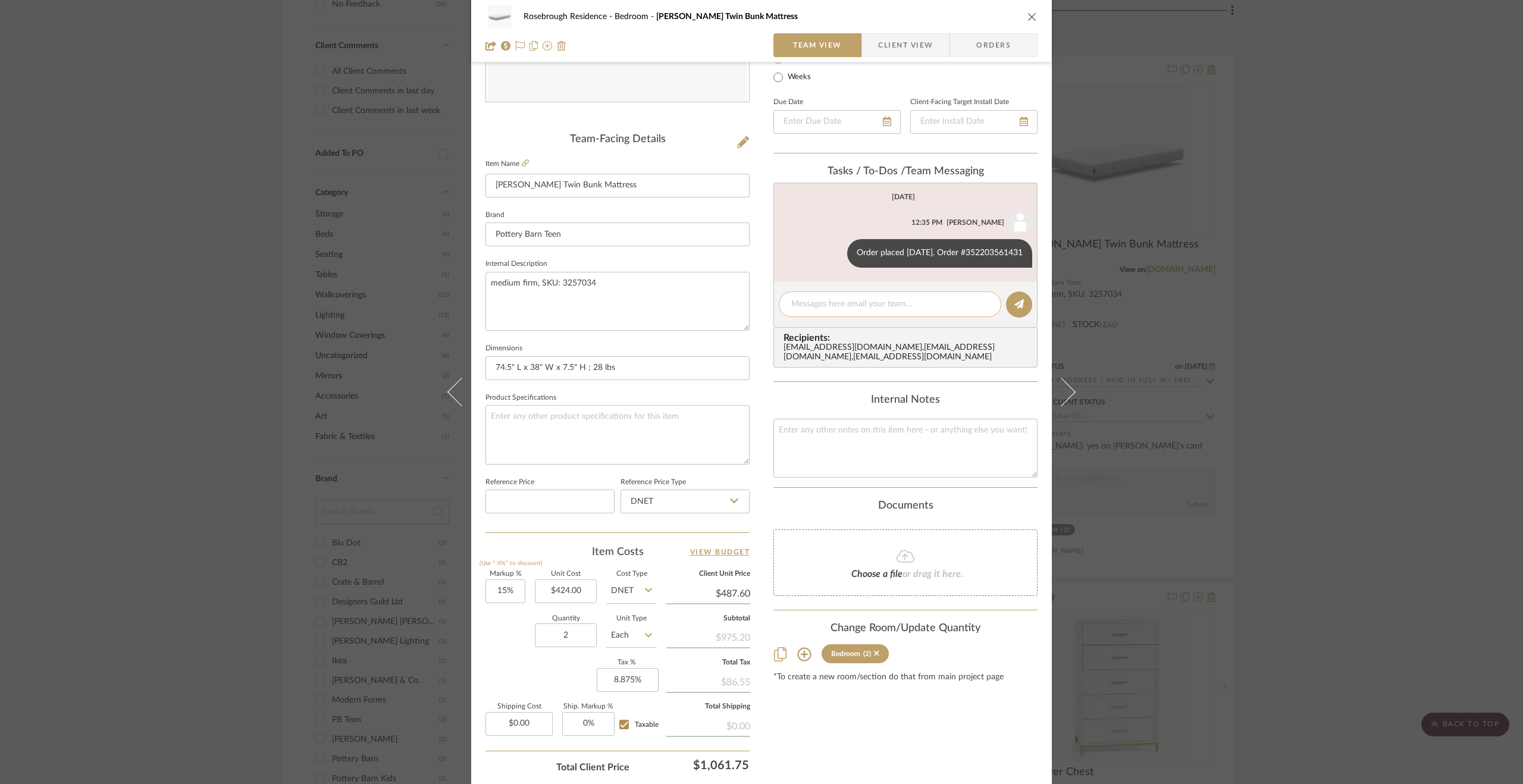
click at [890, 306] on textarea at bounding box center [890, 304] width 198 height 12
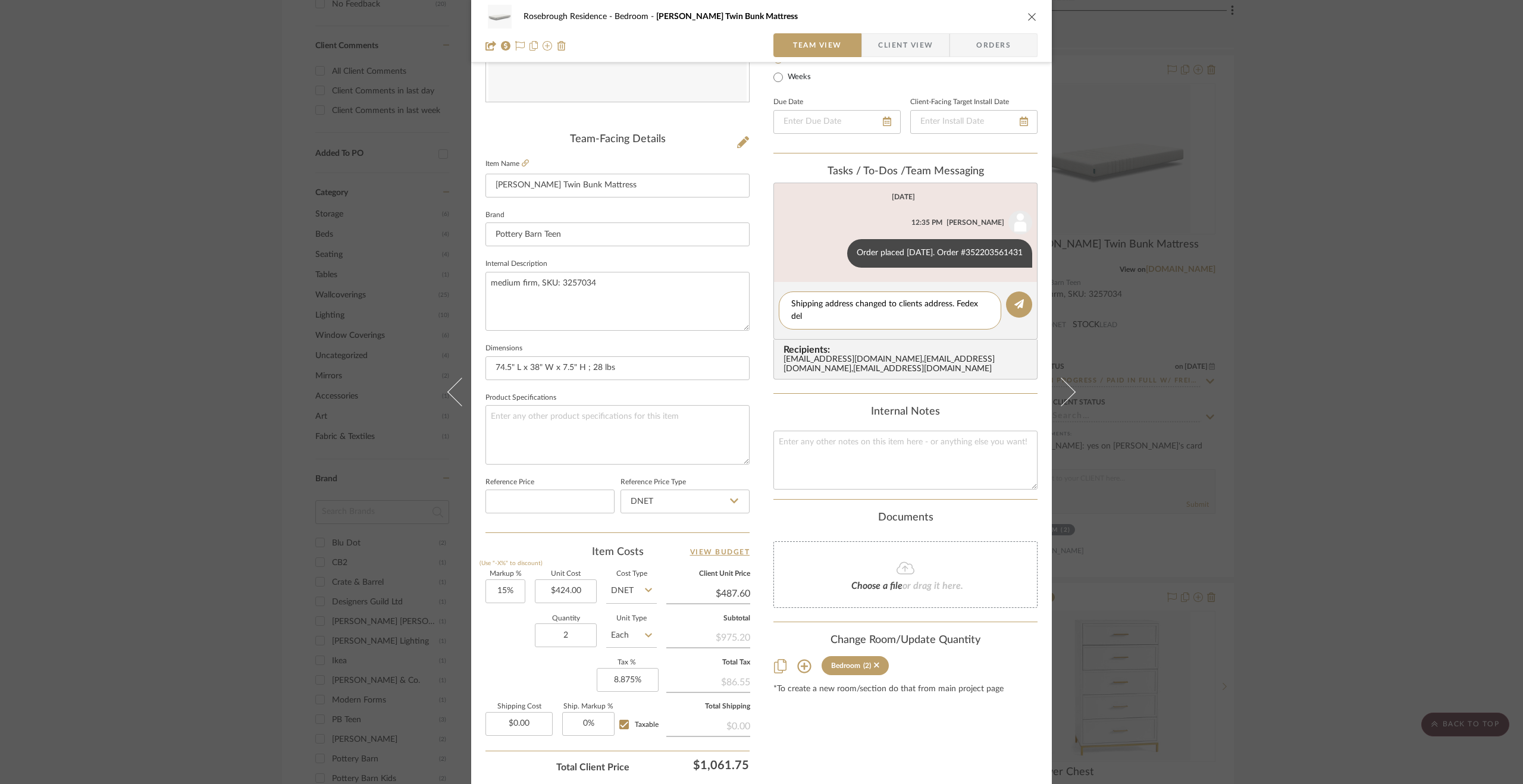
scroll to position [0, 0]
type textarea "Shipping address changed to clients address. Fedex delivery (no white glove ava…"
click at [1014, 302] on icon at bounding box center [1019, 304] width 9 height 9
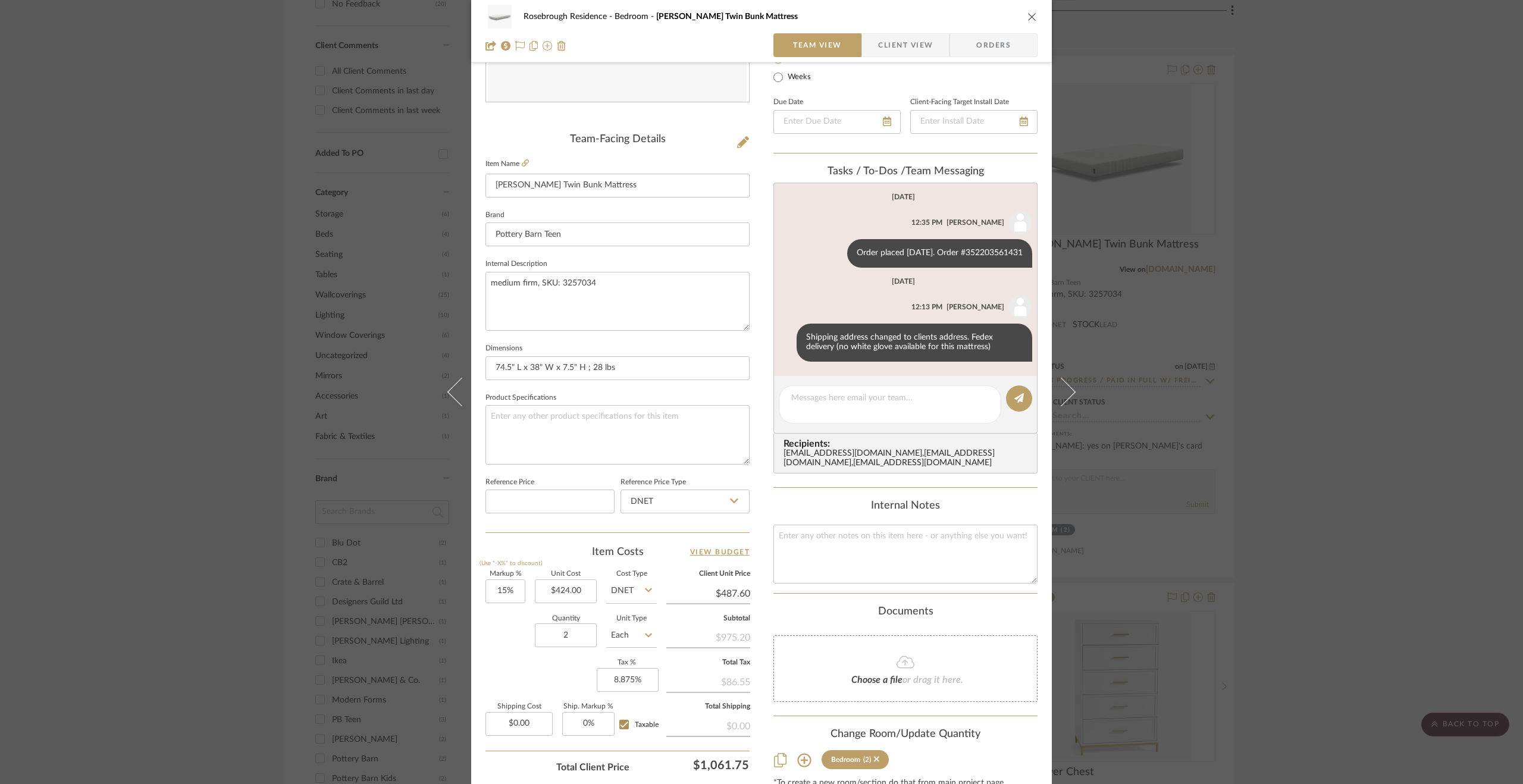
click at [1276, 403] on div "Rosebrough Residence Bedroom [PERSON_NAME] Twin Bunk Mattress Team View Client …" at bounding box center [761, 392] width 1523 height 784
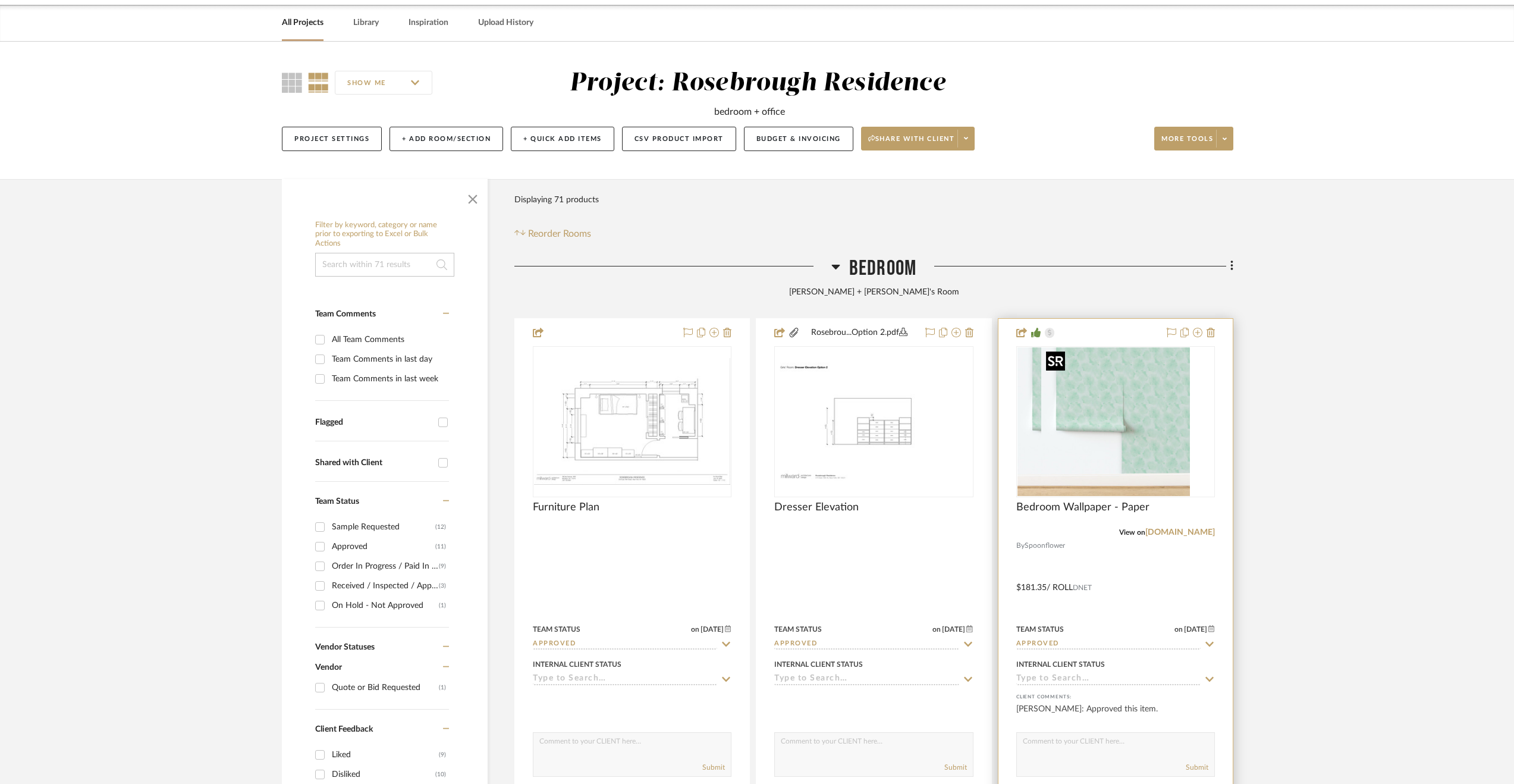
scroll to position [180, 0]
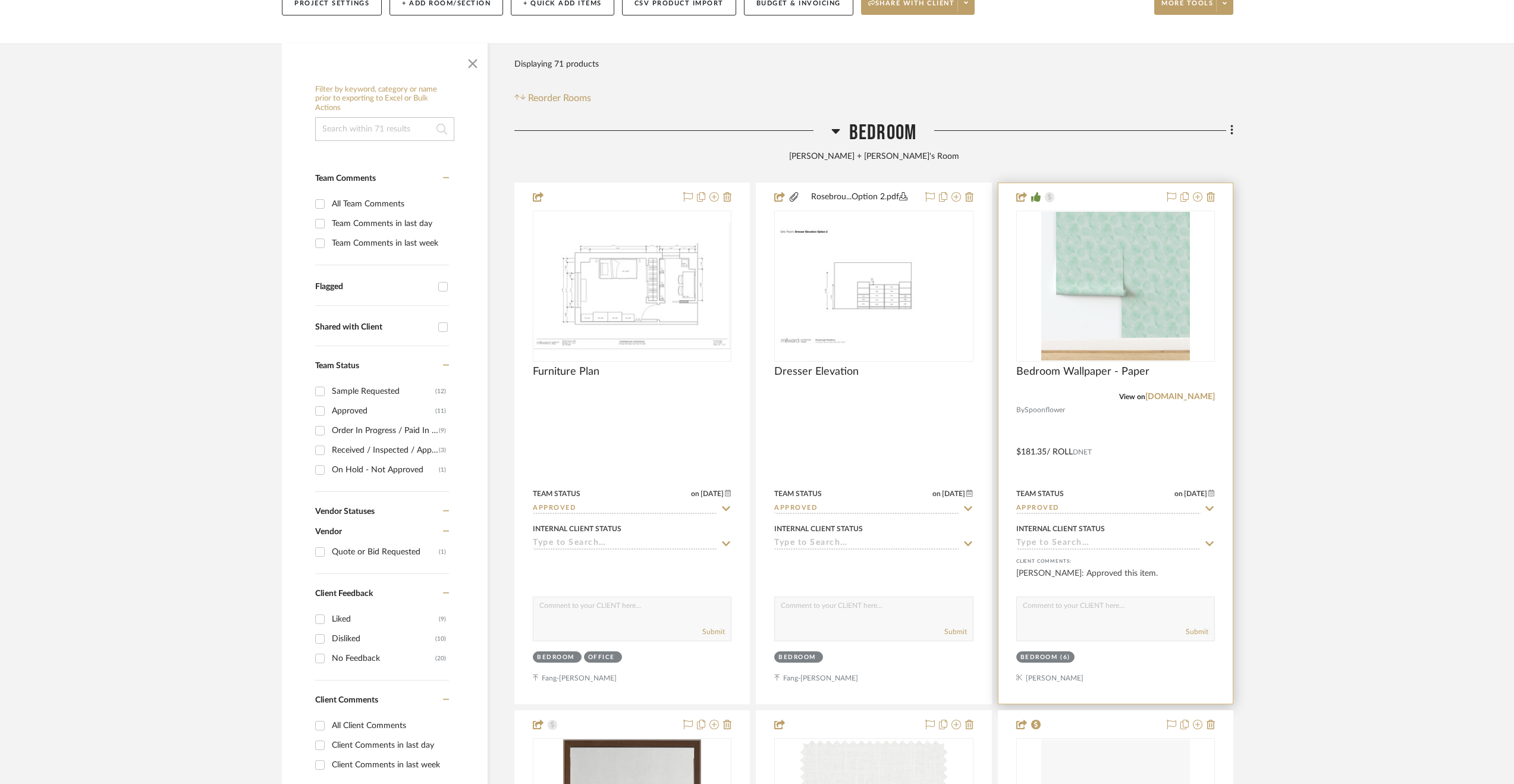
click at [1160, 440] on div at bounding box center [1115, 443] width 234 height 520
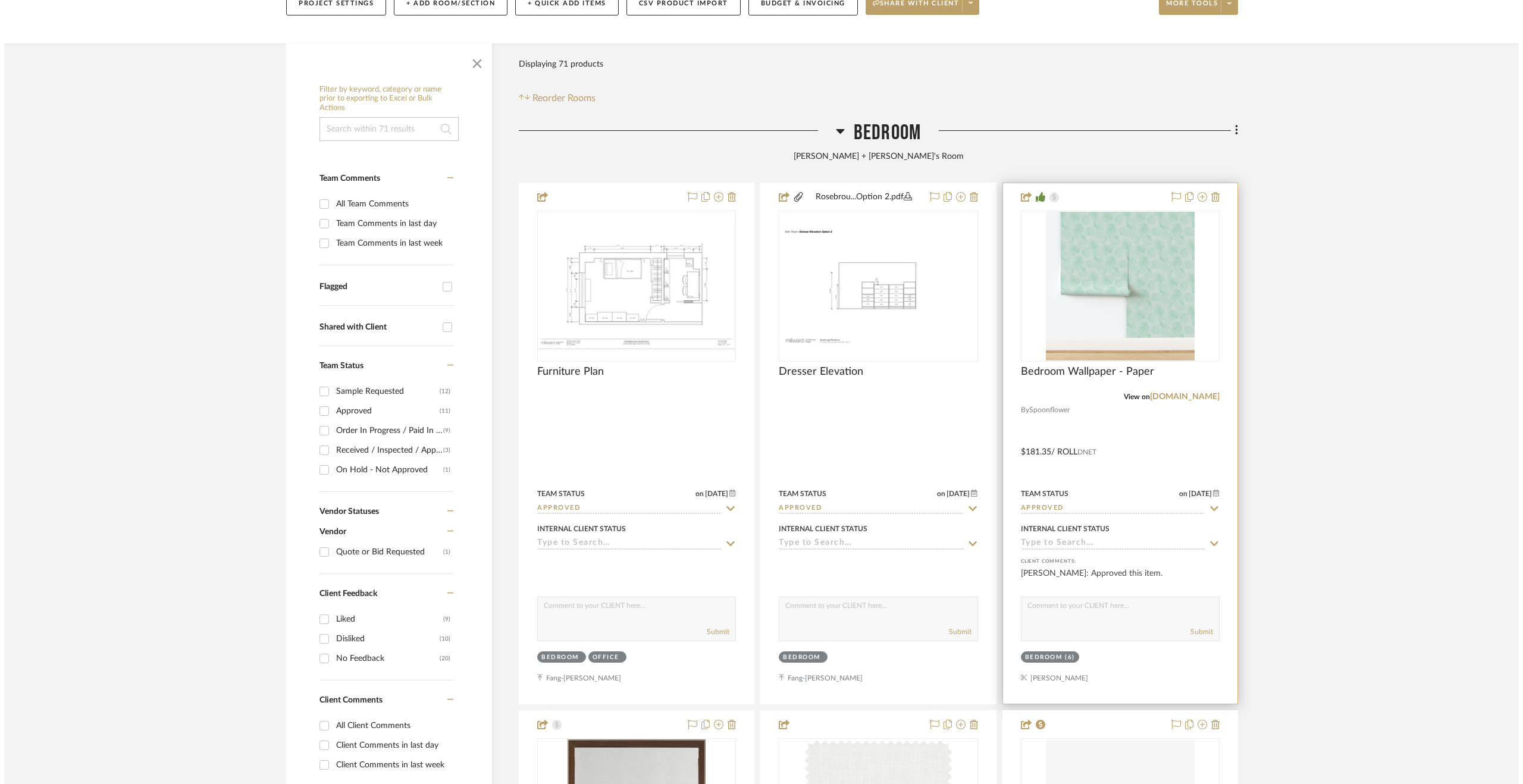
scroll to position [0, 0]
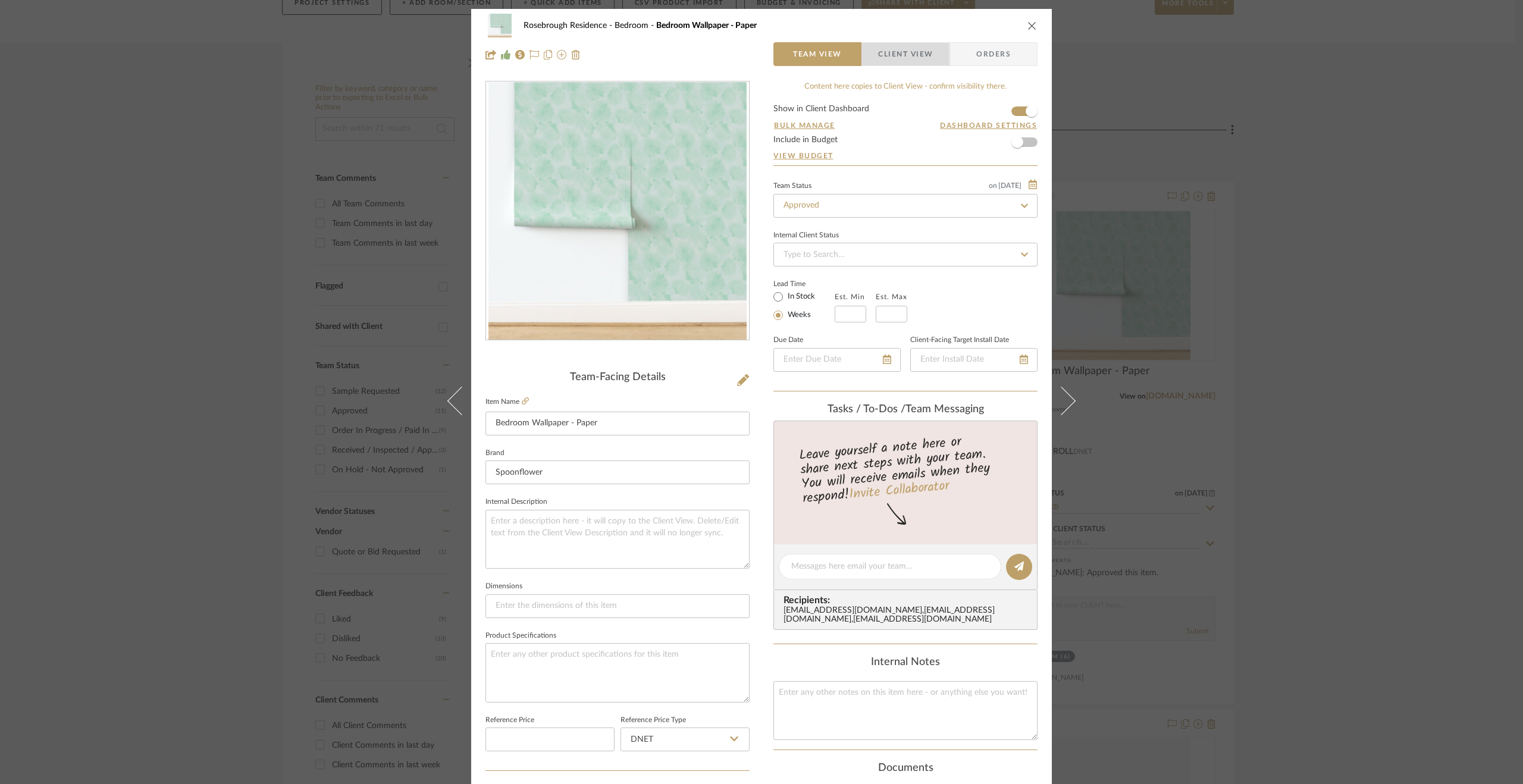
click at [916, 53] on span "Client View" at bounding box center [905, 54] width 55 height 24
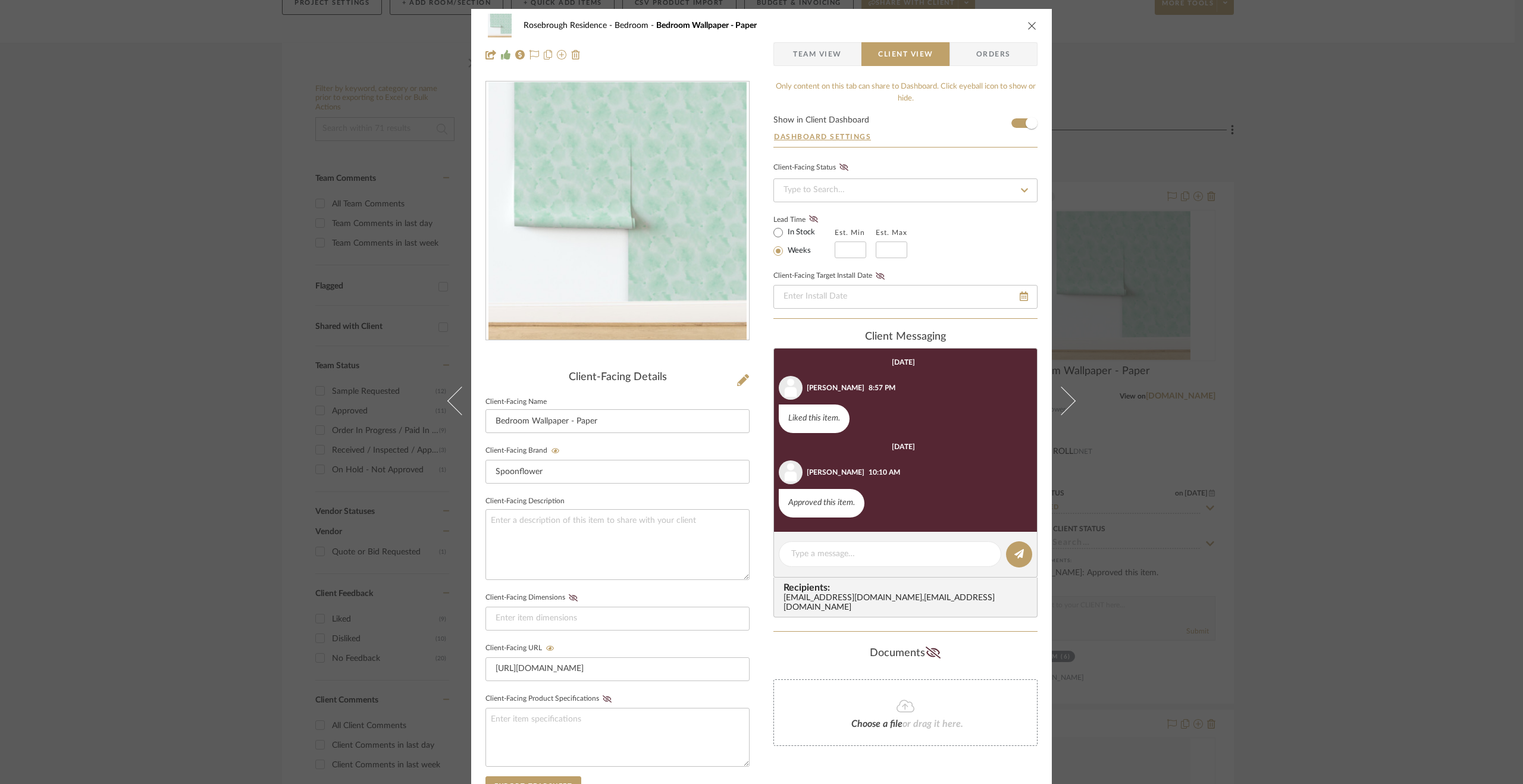
click at [1299, 456] on div "Rosebrough Residence Bedroom Bedroom Wallpaper - Paper Team View Client View Or…" at bounding box center [761, 392] width 1523 height 784
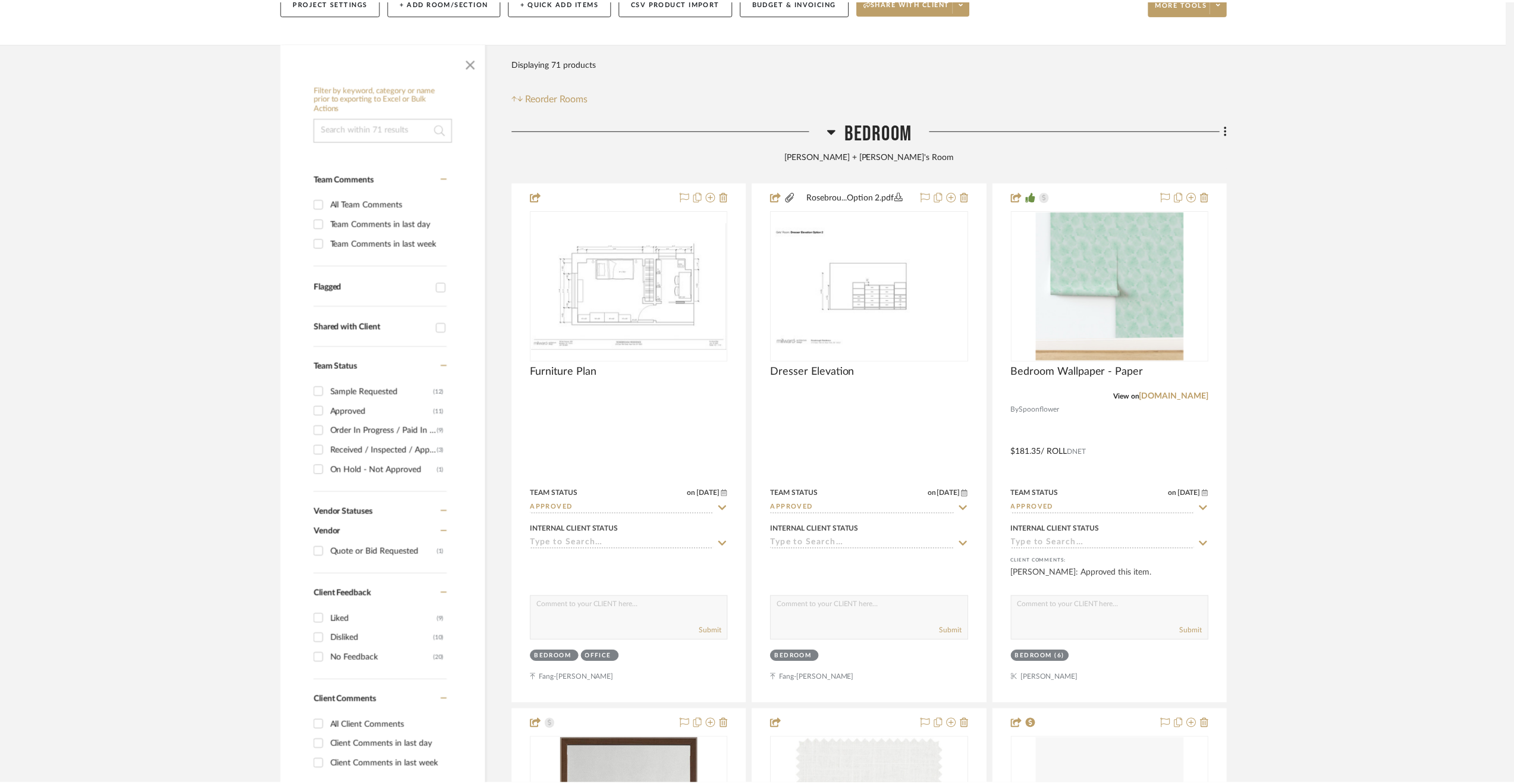
scroll to position [180, 0]
click at [893, 132] on span "Bedroom" at bounding box center [883, 133] width 67 height 26
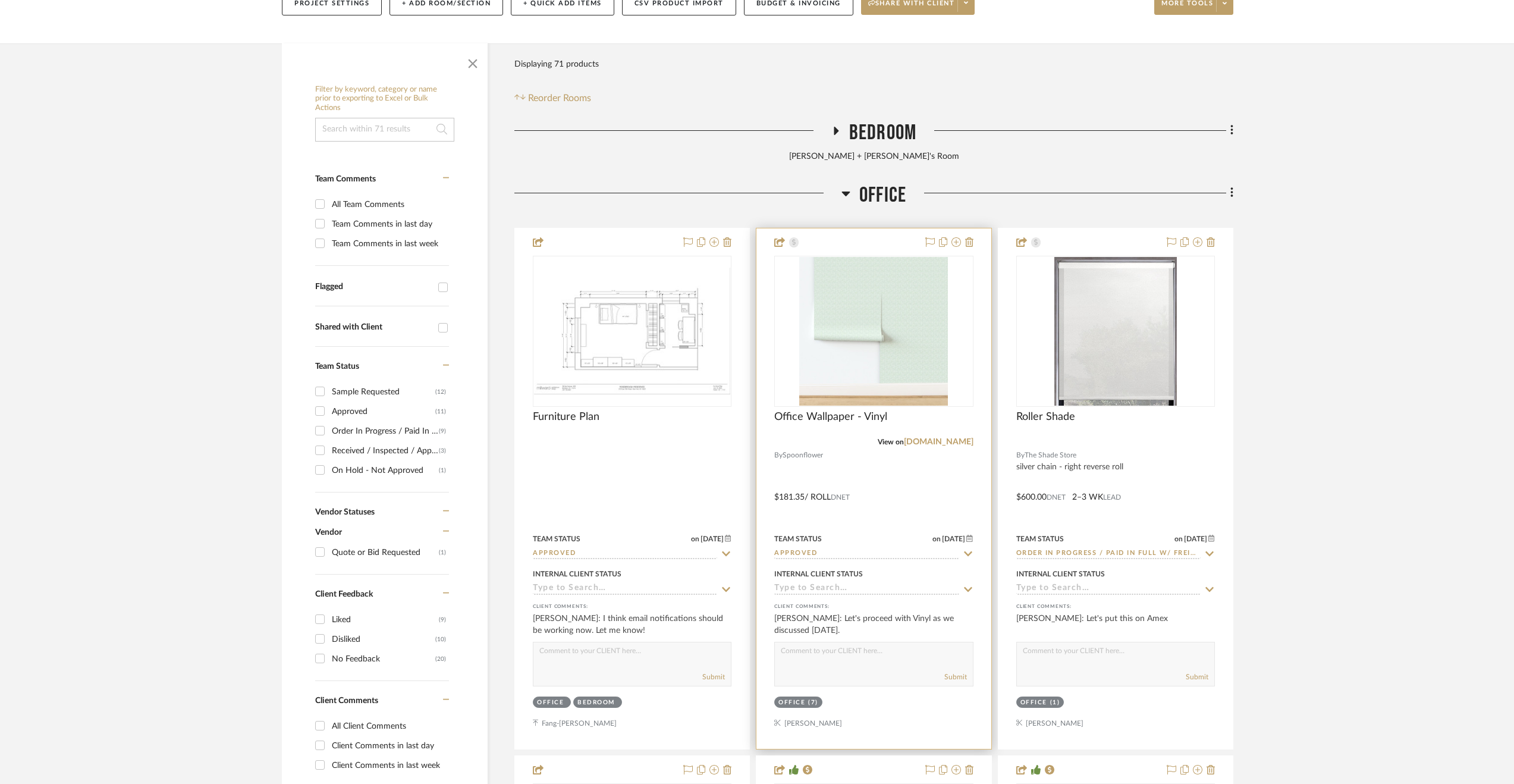
click at [911, 493] on div at bounding box center [873, 488] width 234 height 520
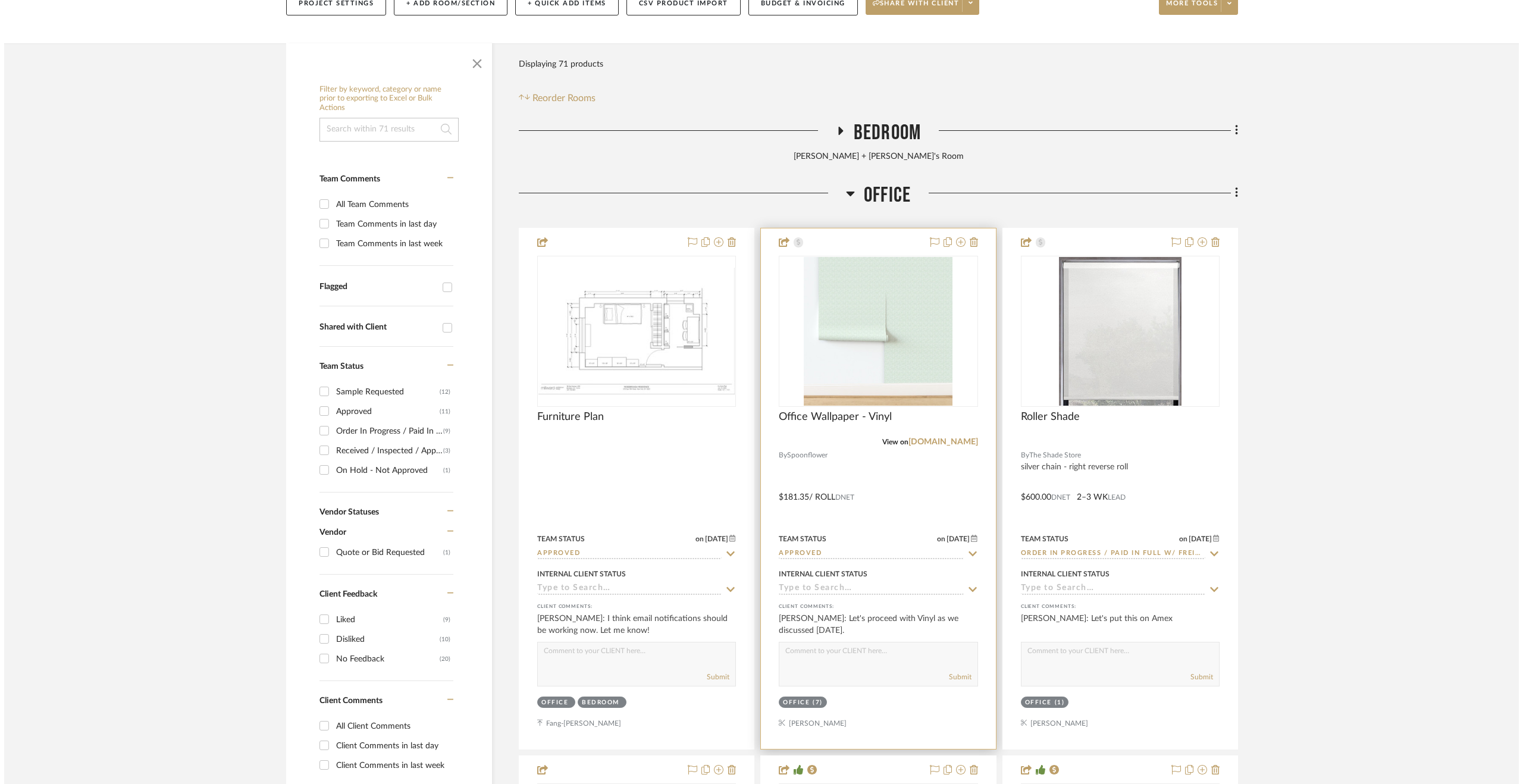
scroll to position [0, 0]
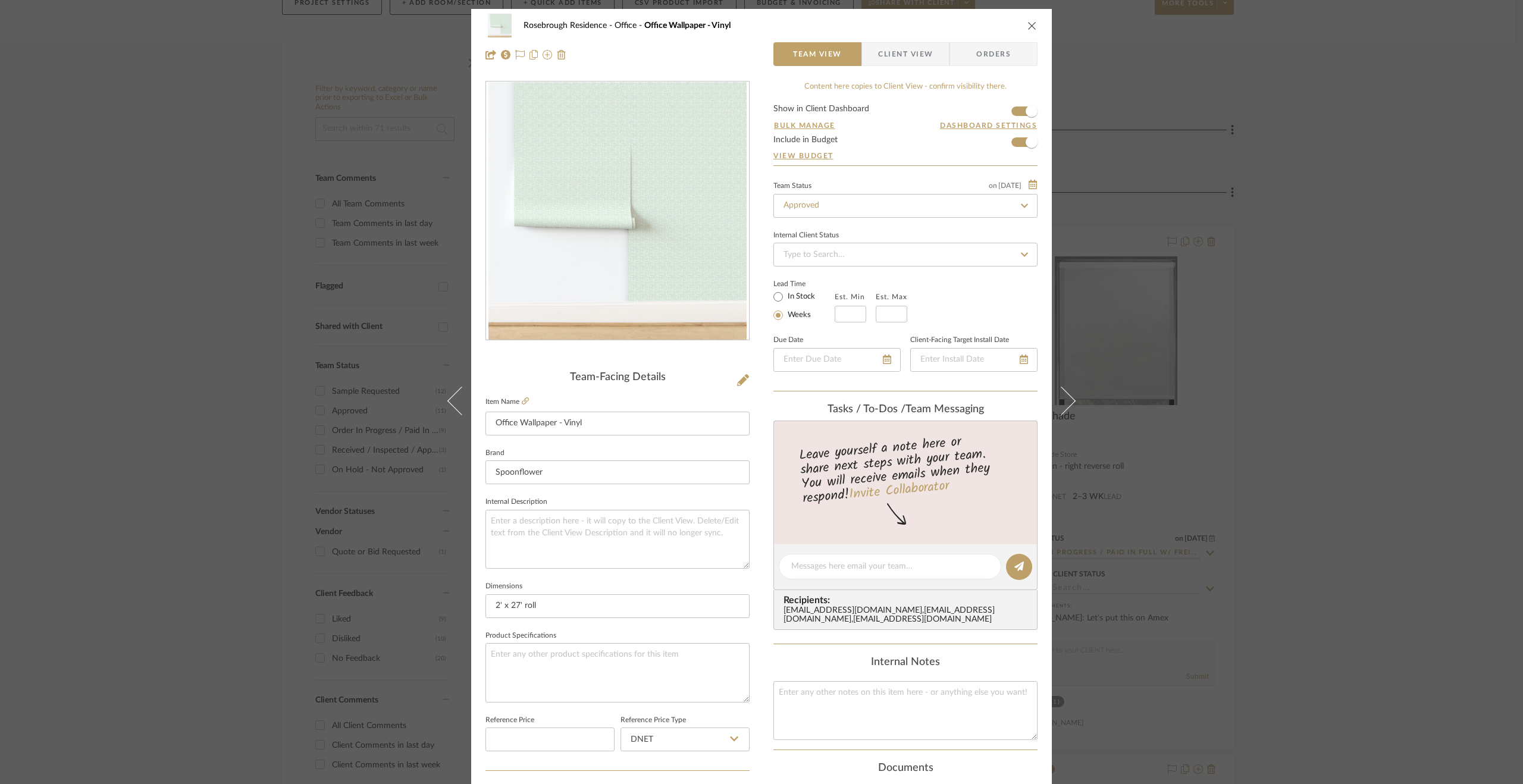
click at [917, 50] on span "Client View" at bounding box center [905, 54] width 55 height 24
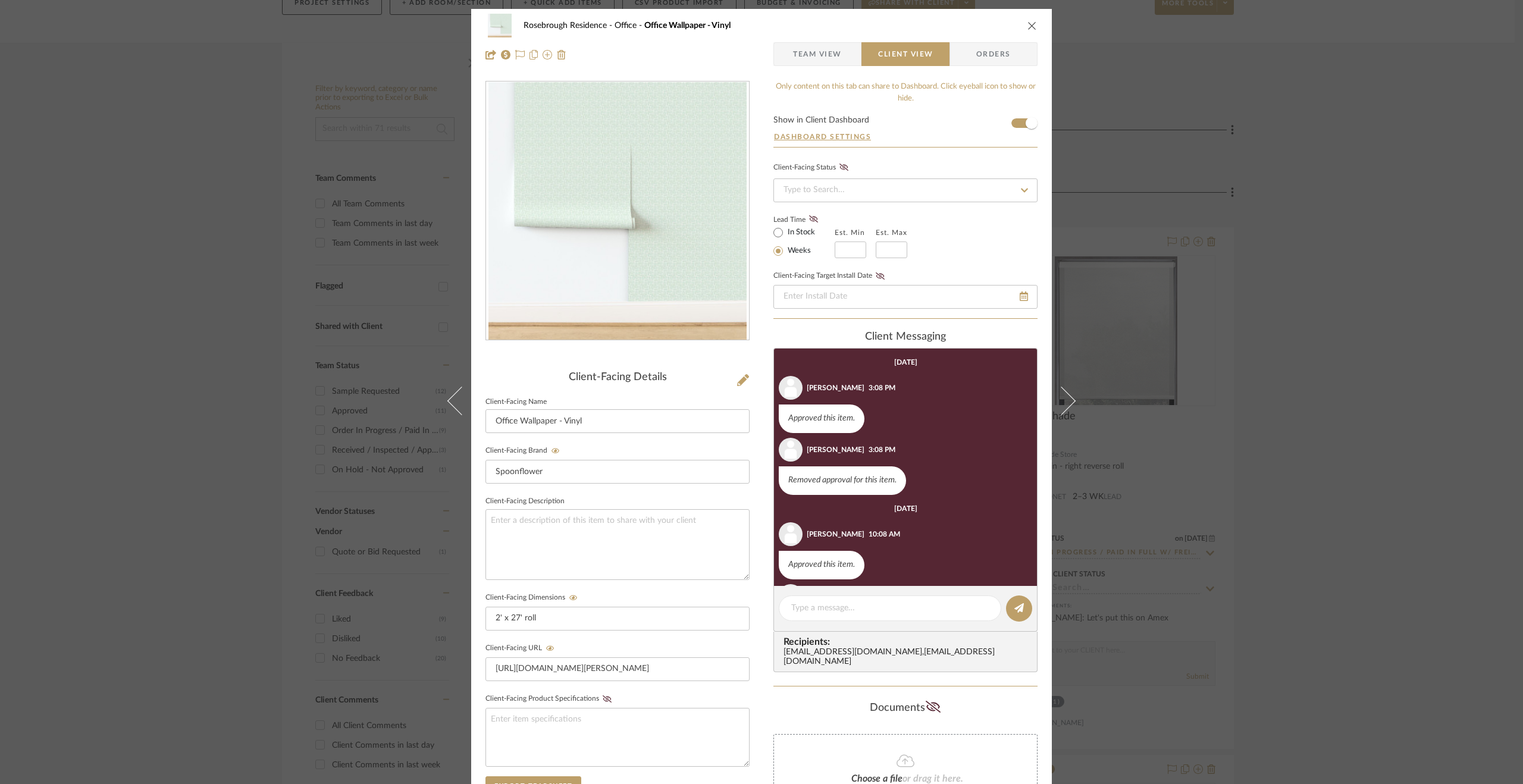
scroll to position [70, 0]
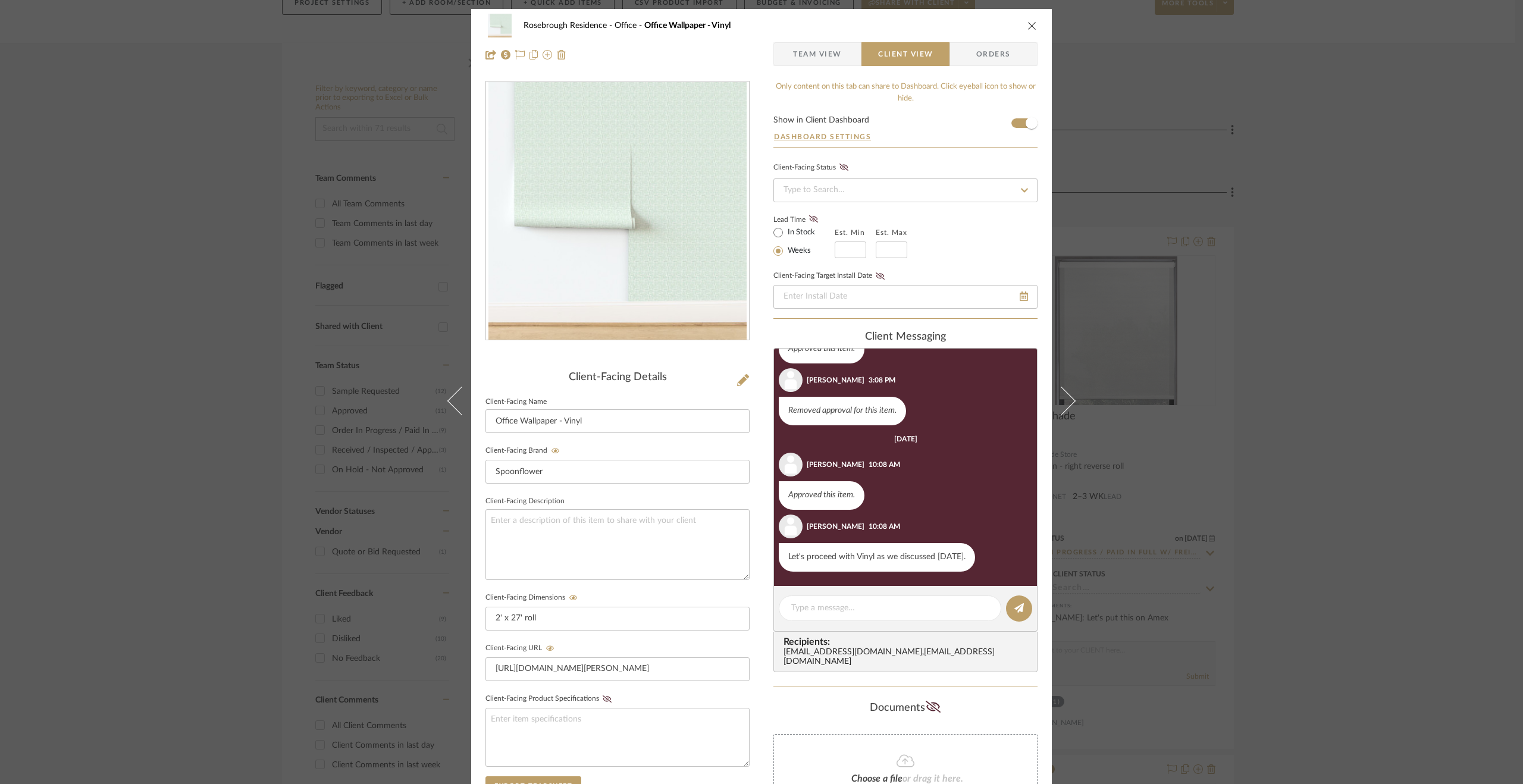
click at [815, 52] on span "Team View" at bounding box center [817, 54] width 49 height 24
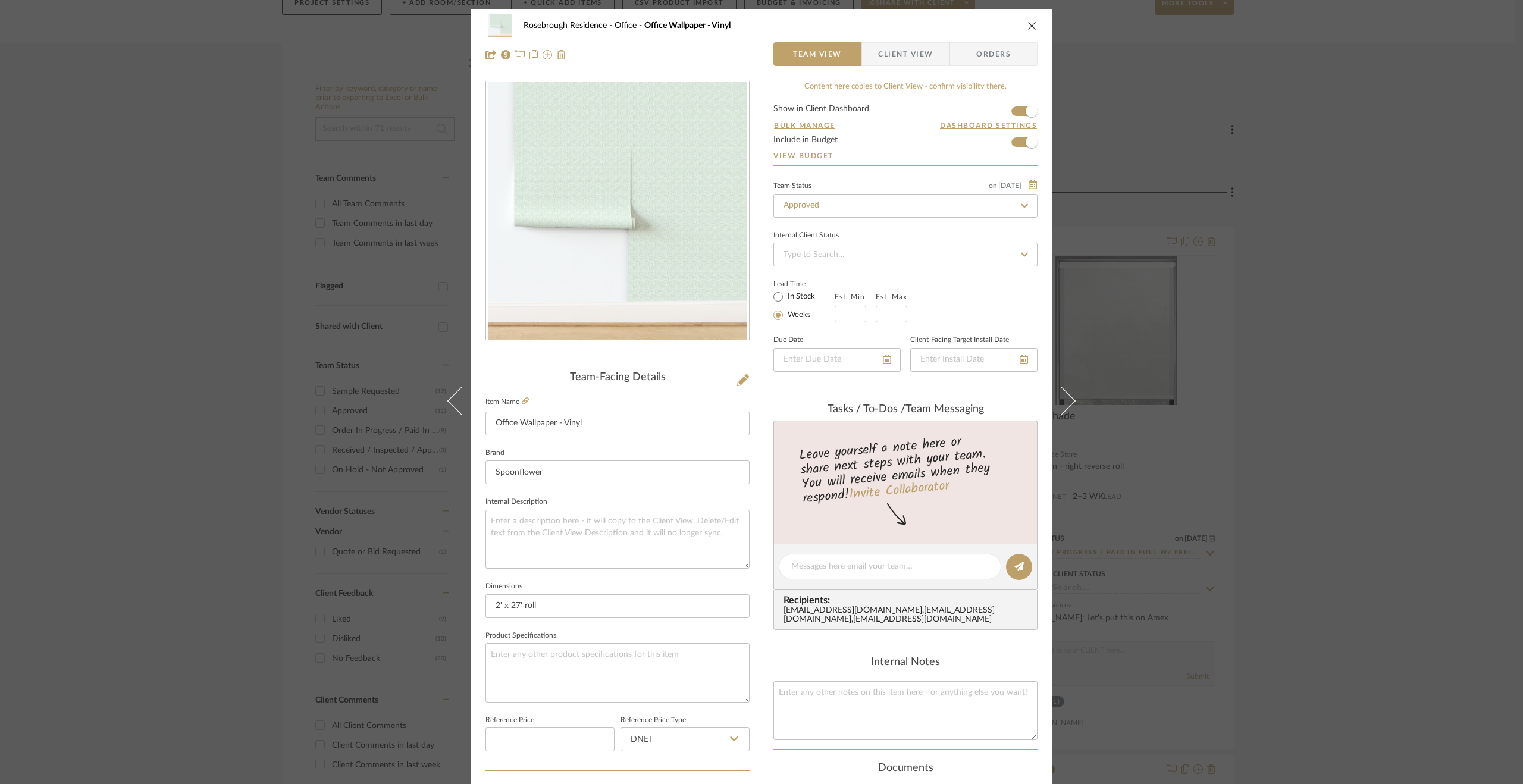
click at [1219, 501] on div "Rosebrough Residence Office Office Wallpaper - Vinyl Team View Client View Orde…" at bounding box center [761, 392] width 1523 height 784
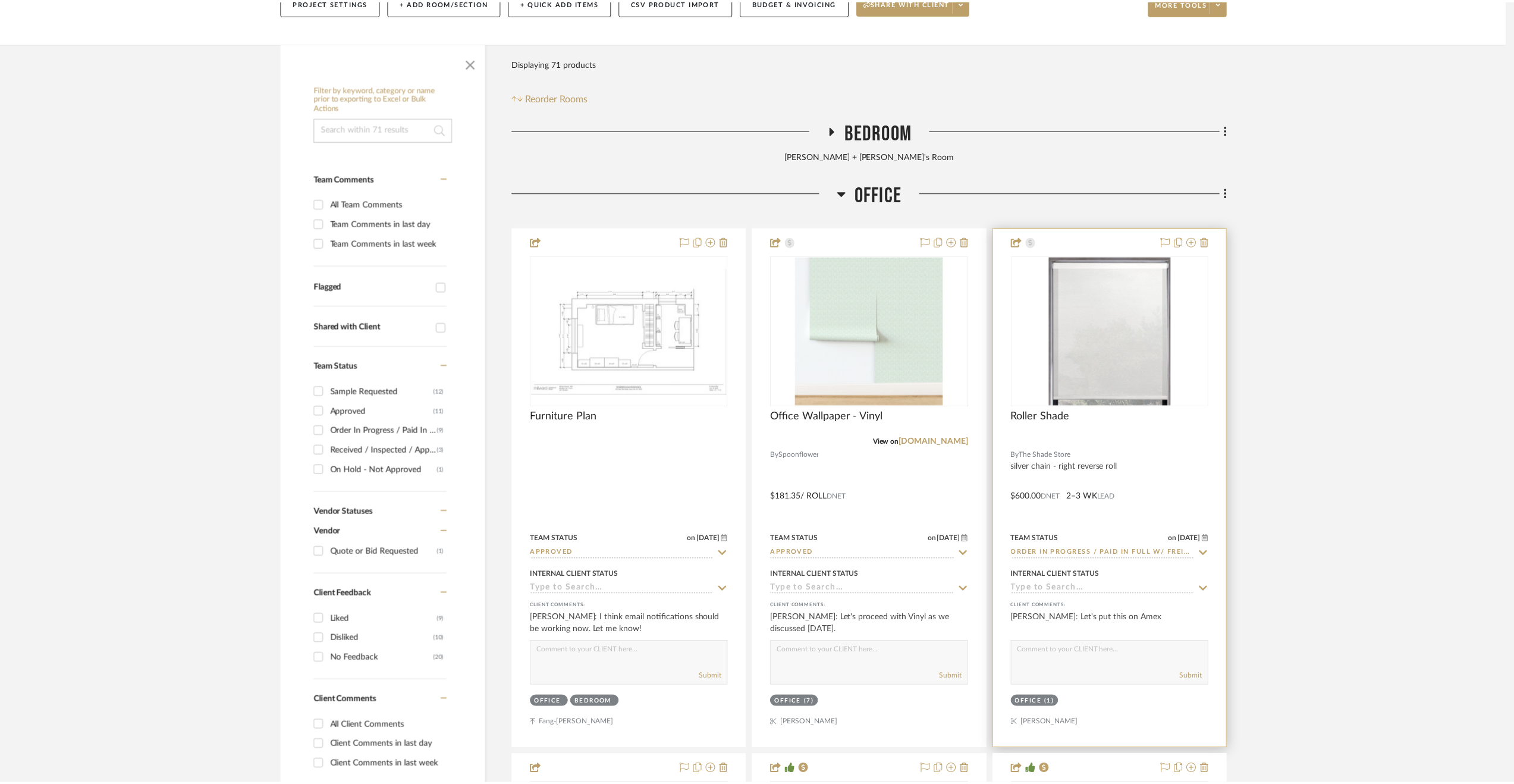
scroll to position [180, 0]
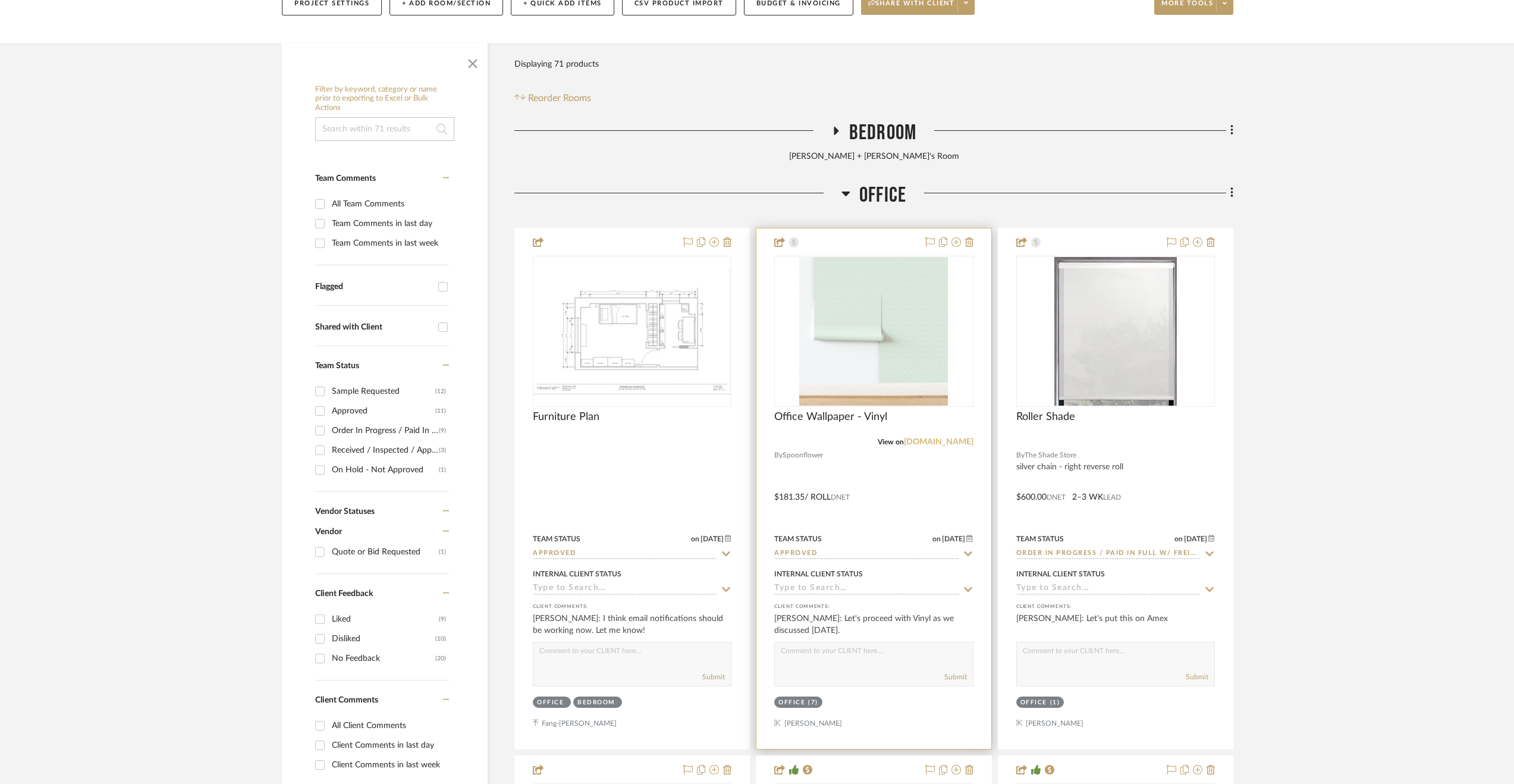
click at [929, 442] on link "[DOMAIN_NAME]" at bounding box center [939, 441] width 70 height 9
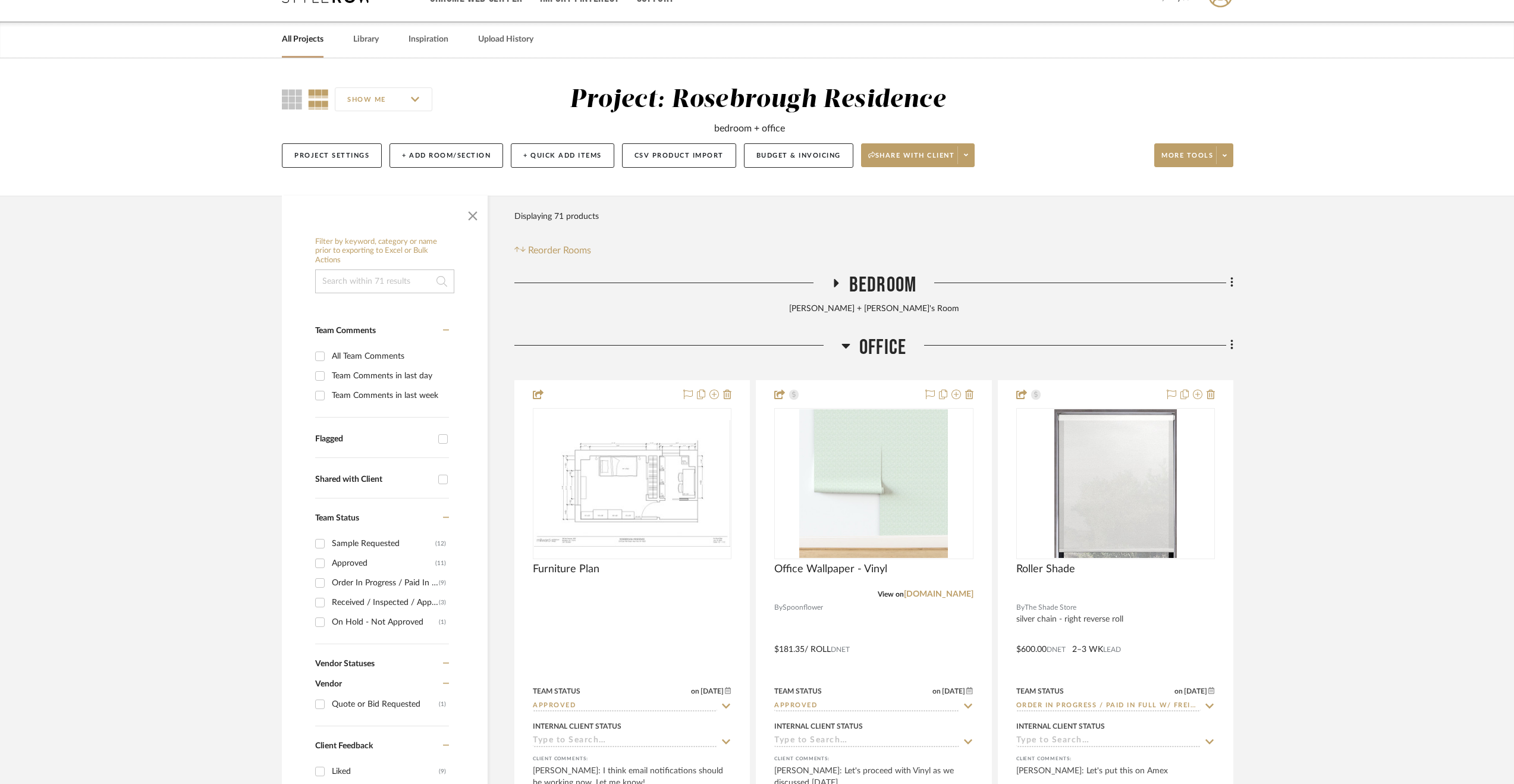
scroll to position [0, 0]
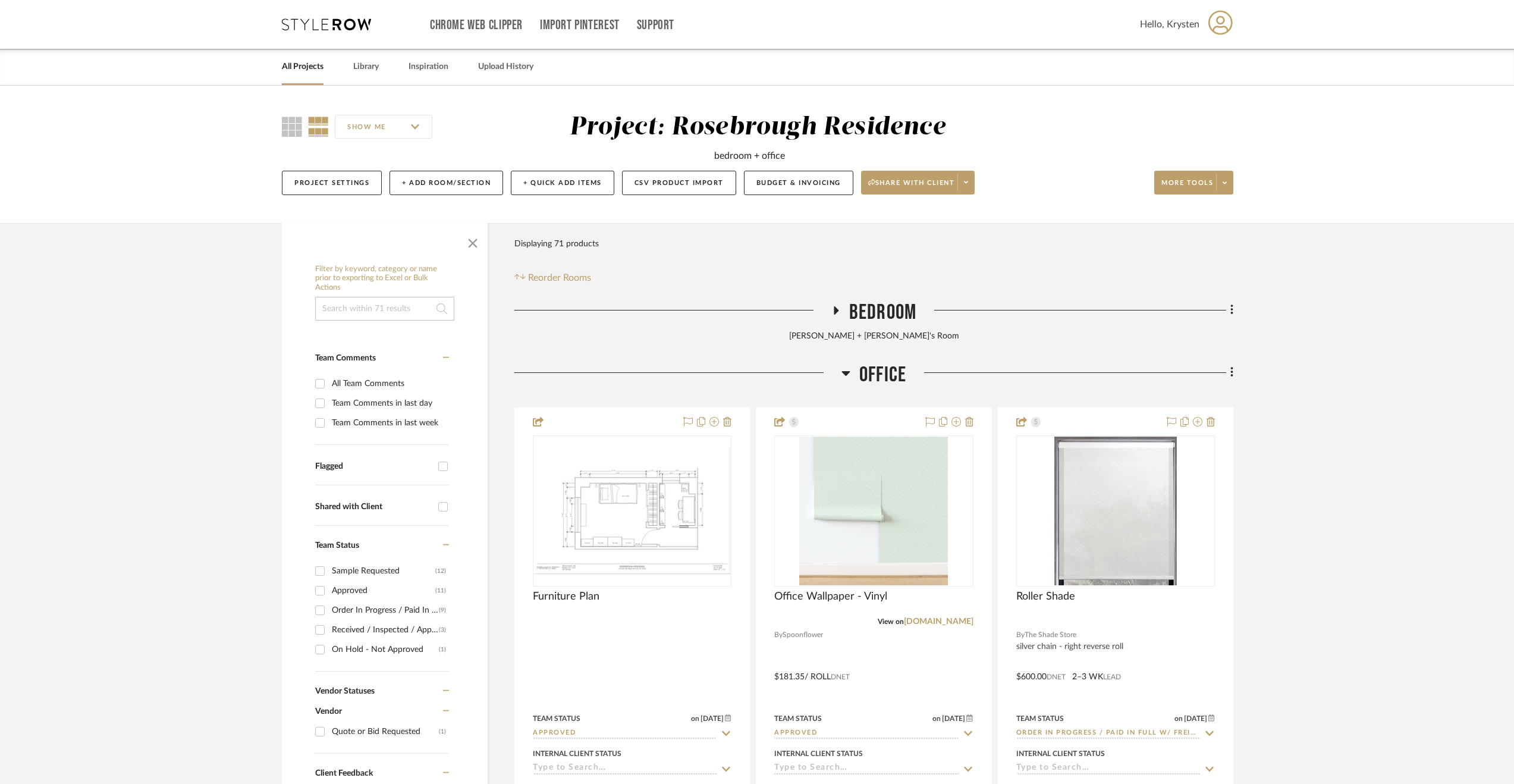
click at [303, 67] on link "All Projects" at bounding box center [302, 67] width 42 height 16
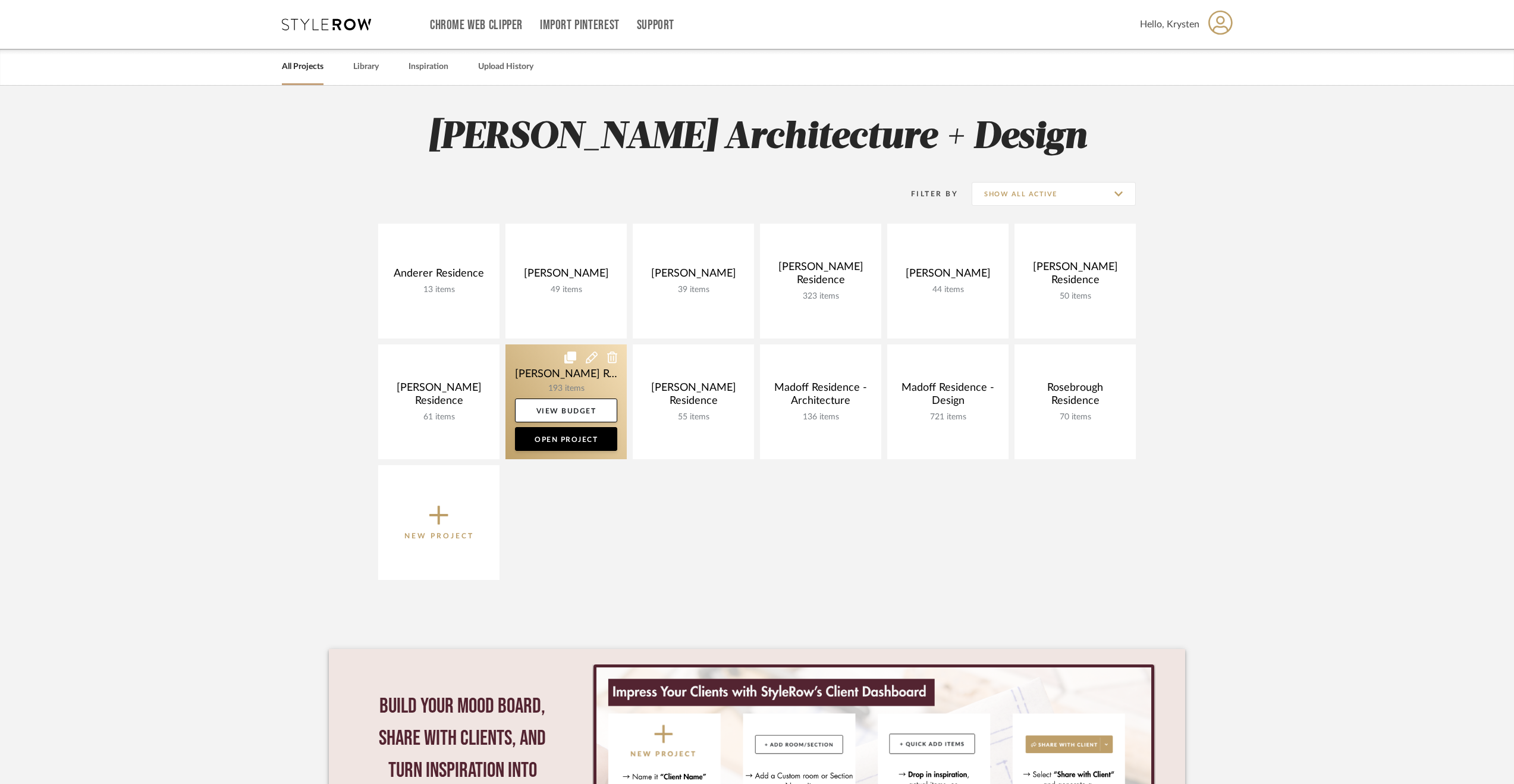
click at [517, 364] on link at bounding box center [566, 402] width 121 height 115
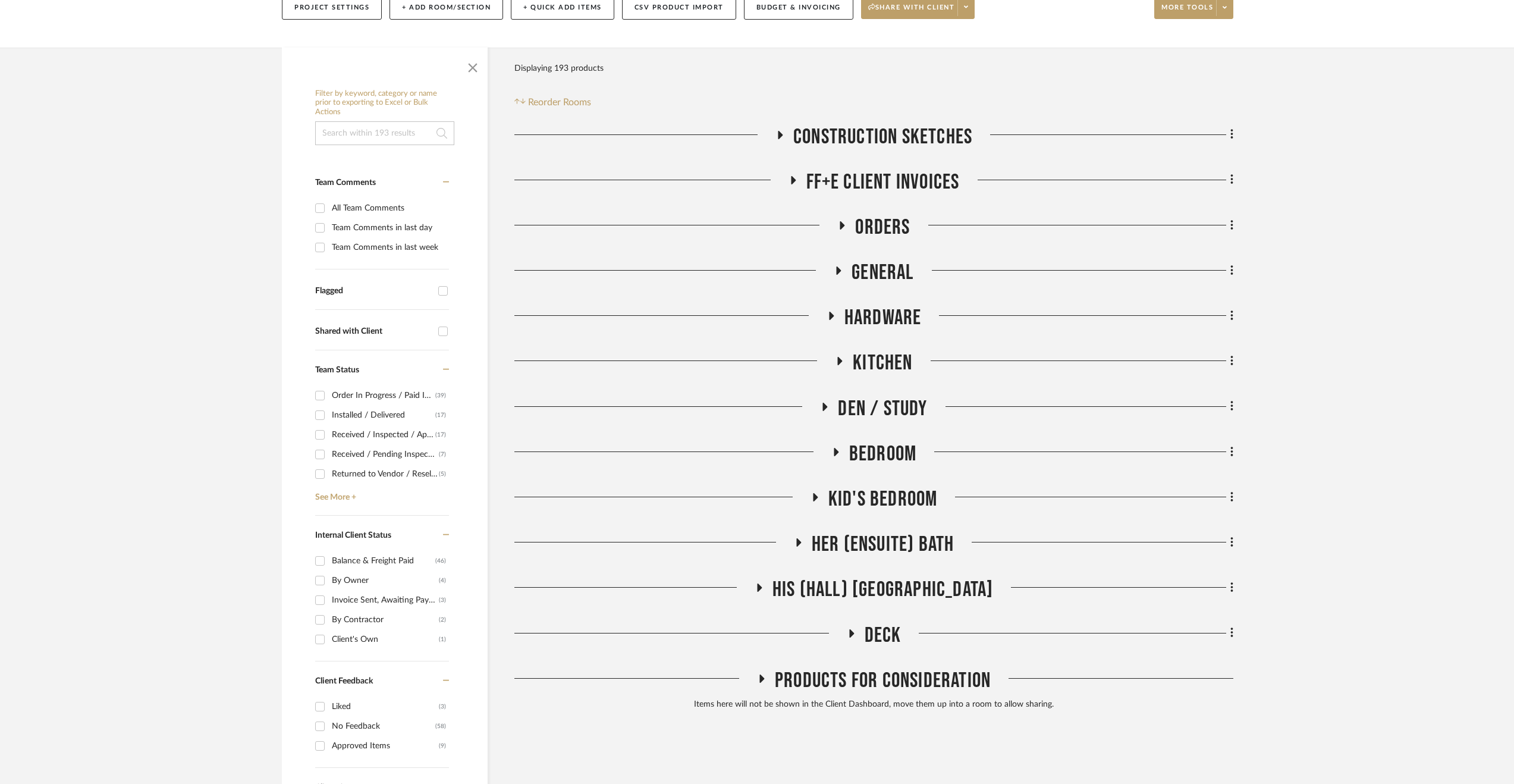
scroll to position [238, 0]
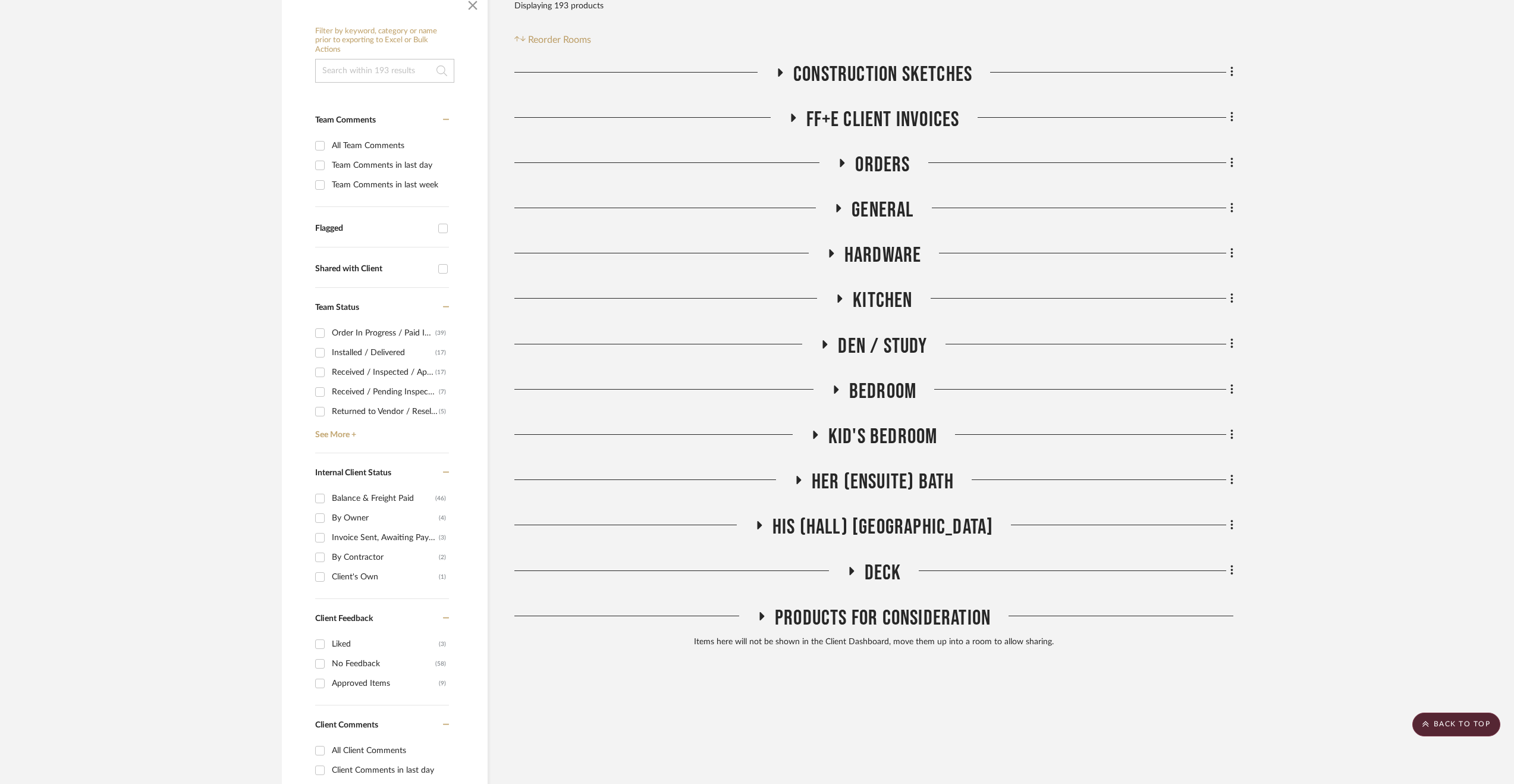
click at [900, 520] on span "His (Hall) [GEOGRAPHIC_DATA]" at bounding box center [883, 527] width 221 height 26
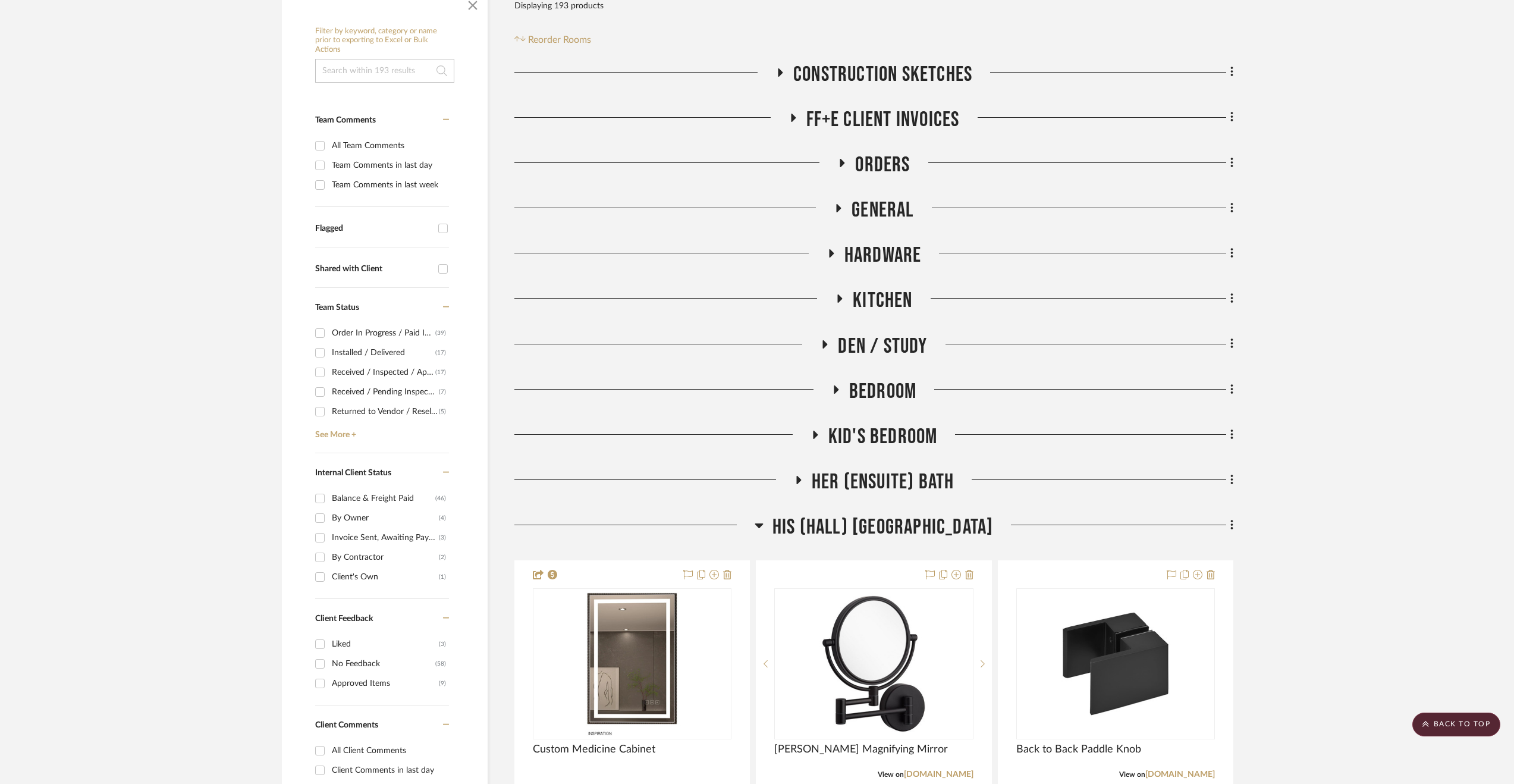
click at [915, 531] on span "His (Hall) [GEOGRAPHIC_DATA]" at bounding box center [883, 527] width 221 height 26
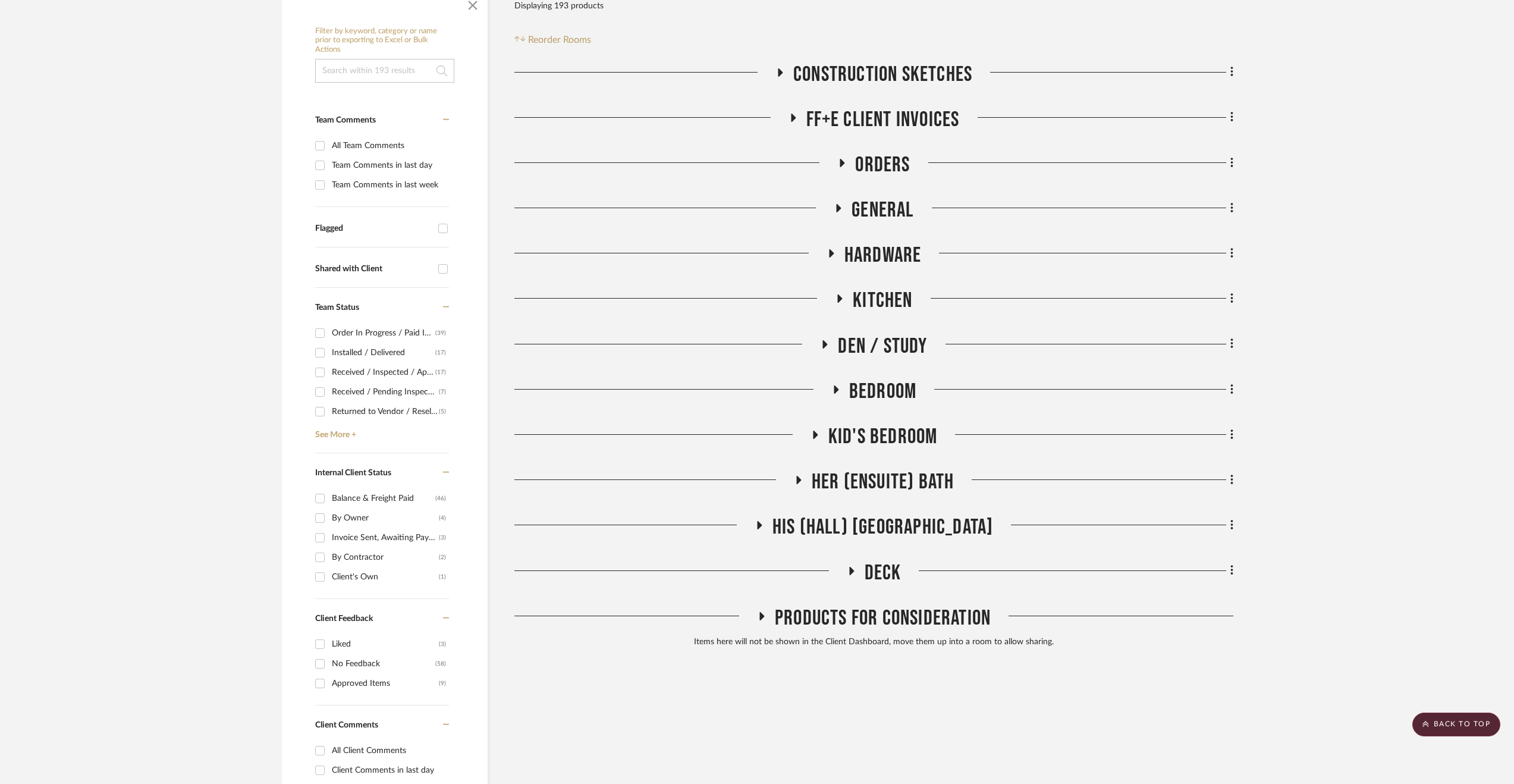
click at [869, 574] on span "Deck" at bounding box center [883, 572] width 37 height 26
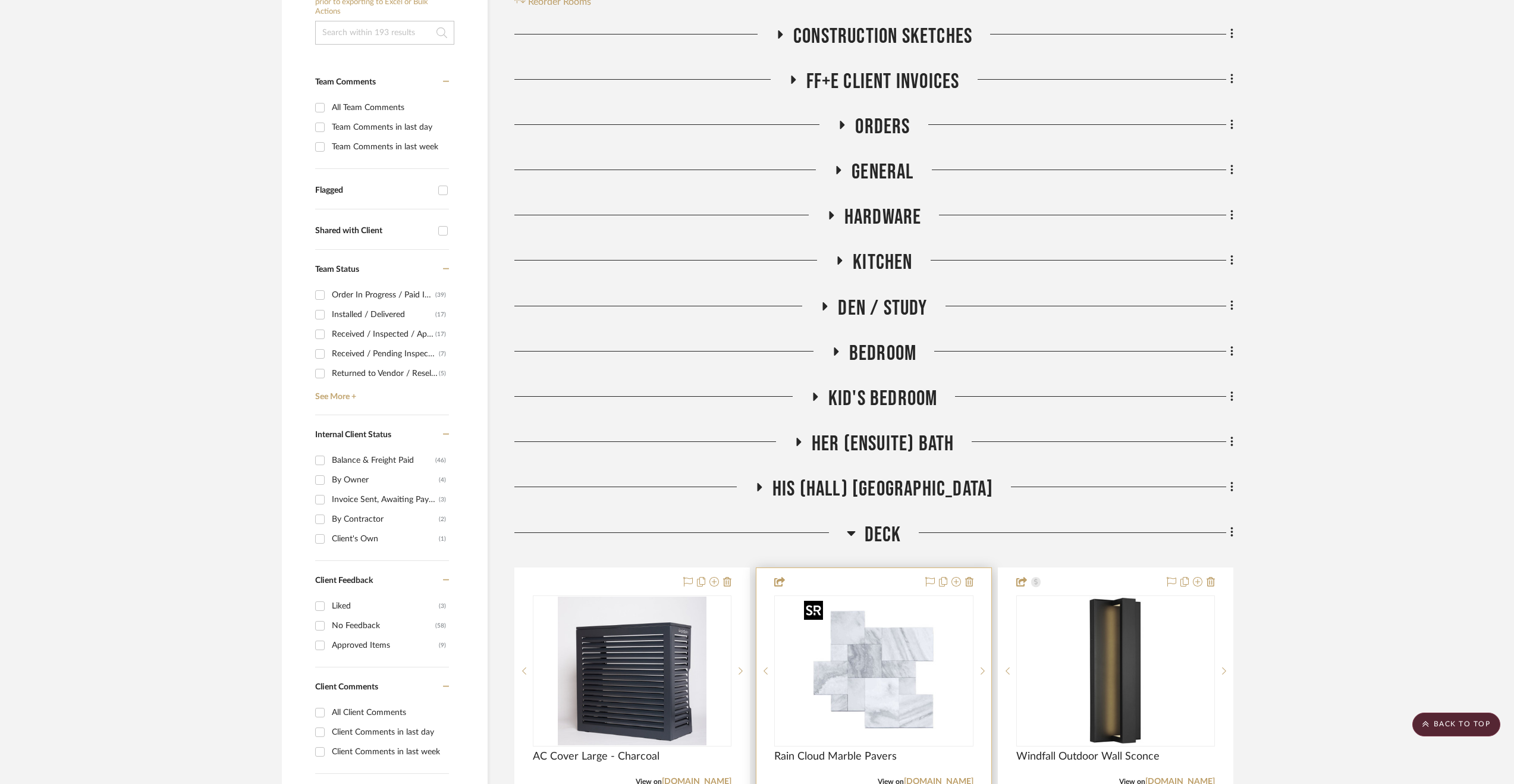
scroll to position [535, 0]
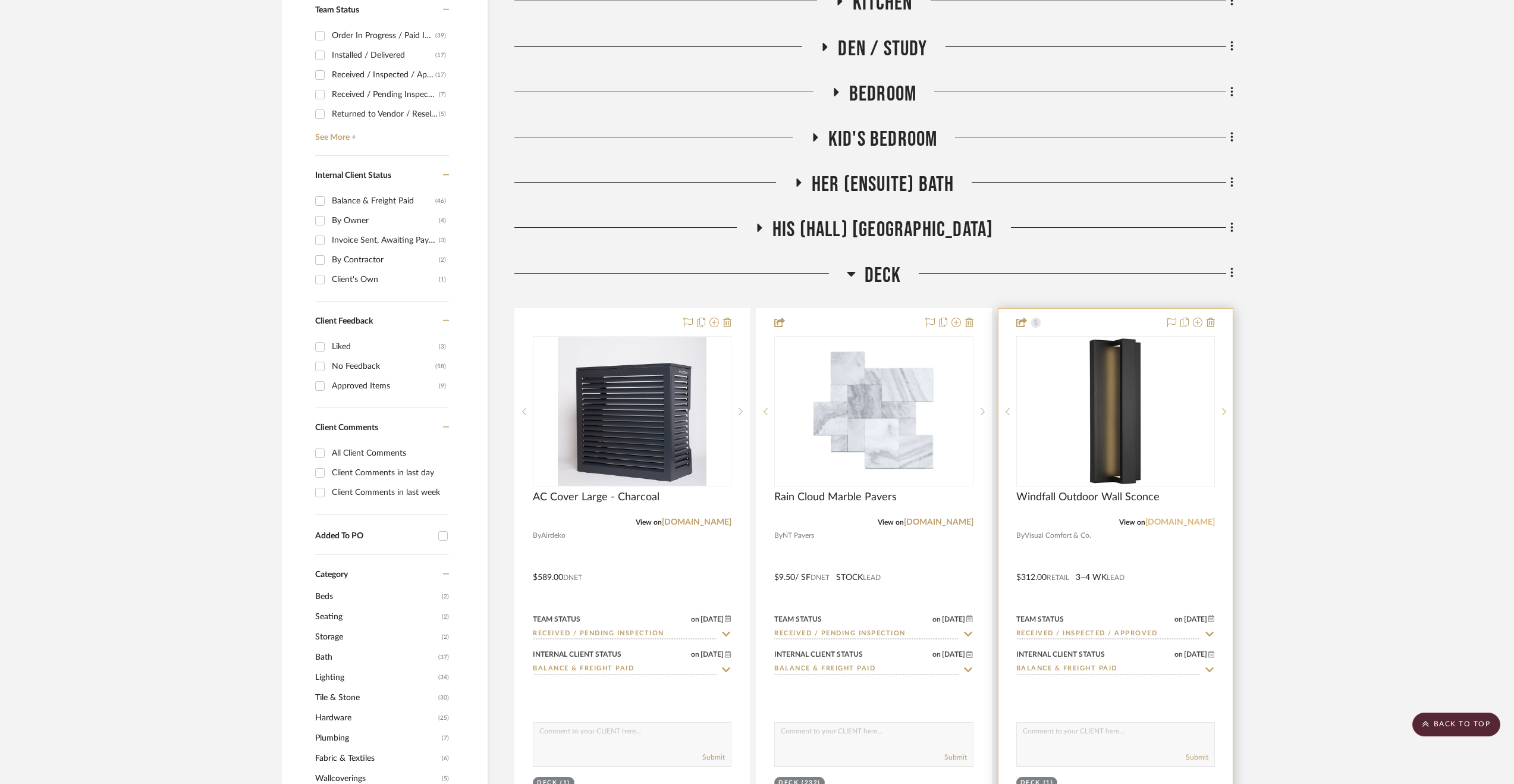
click at [1184, 523] on link "[DOMAIN_NAME]" at bounding box center [1180, 522] width 70 height 9
